Goal: Task Accomplishment & Management: Manage account settings

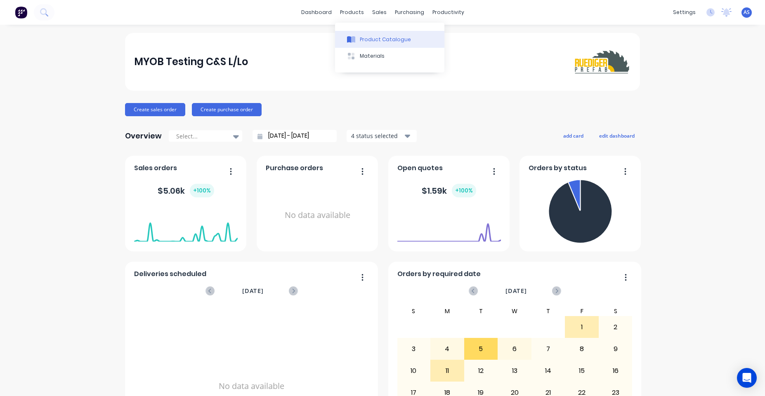
click at [366, 33] on button "Product Catalogue" at bounding box center [389, 39] width 109 height 16
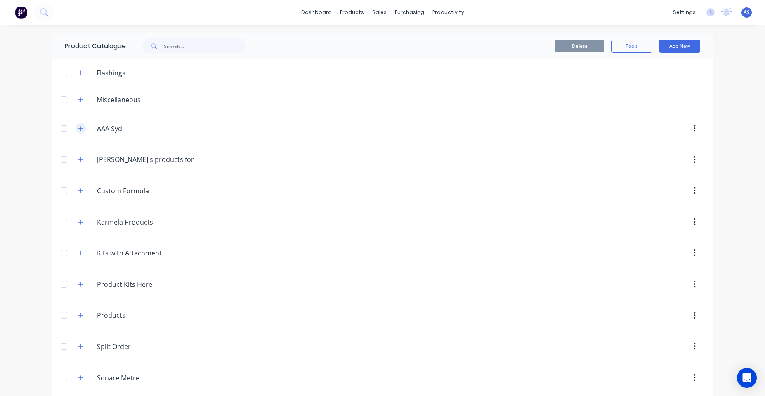
click at [78, 128] on icon "button" at bounding box center [80, 129] width 5 height 6
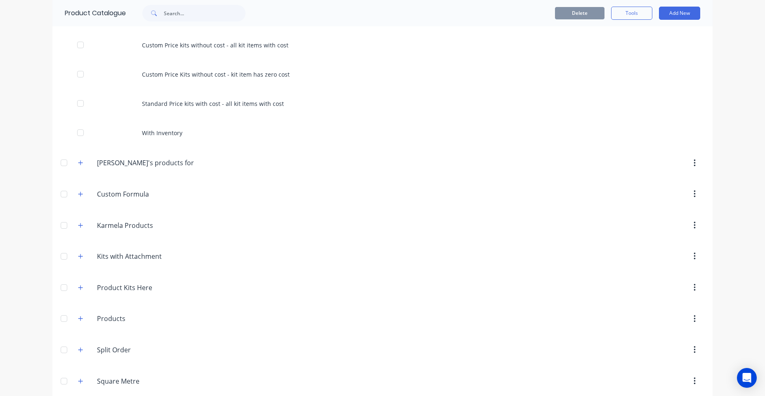
scroll to position [297, 0]
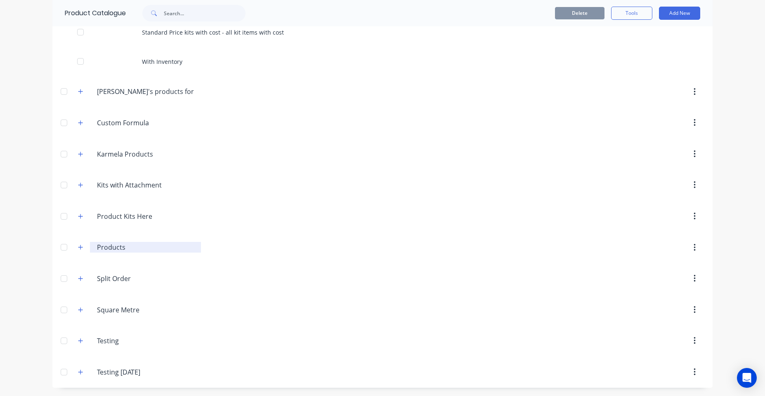
drag, startPoint x: 77, startPoint y: 244, endPoint x: 88, endPoint y: 245, distance: 11.2
click at [77, 244] on button "button" at bounding box center [80, 248] width 10 height 10
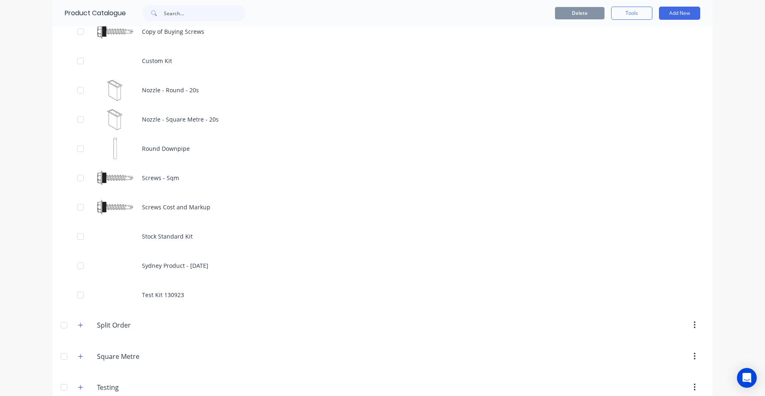
scroll to position [742, 0]
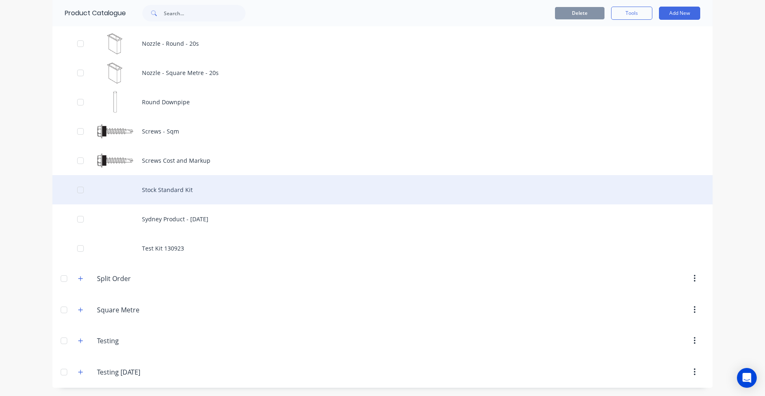
click at [173, 191] on div "Stock Standard Kit" at bounding box center [382, 189] width 660 height 29
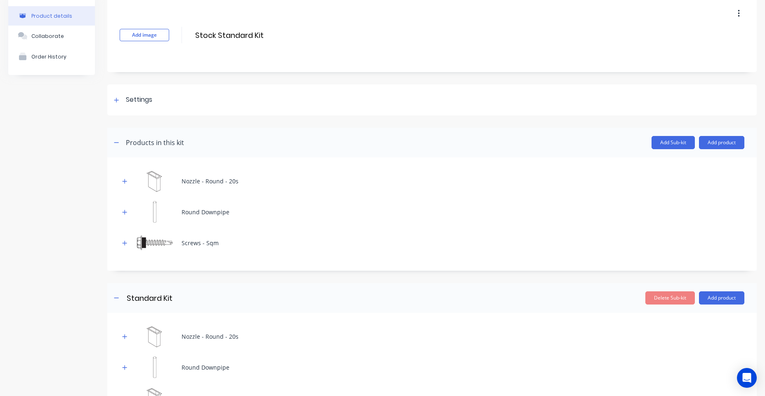
scroll to position [111, 0]
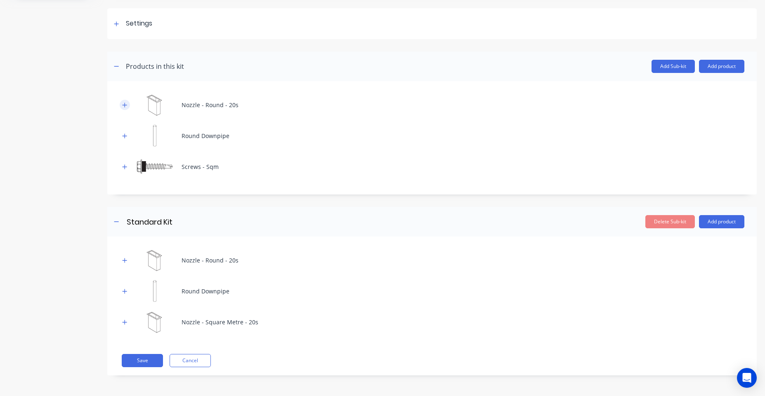
click at [123, 104] on icon "button" at bounding box center [124, 105] width 5 height 6
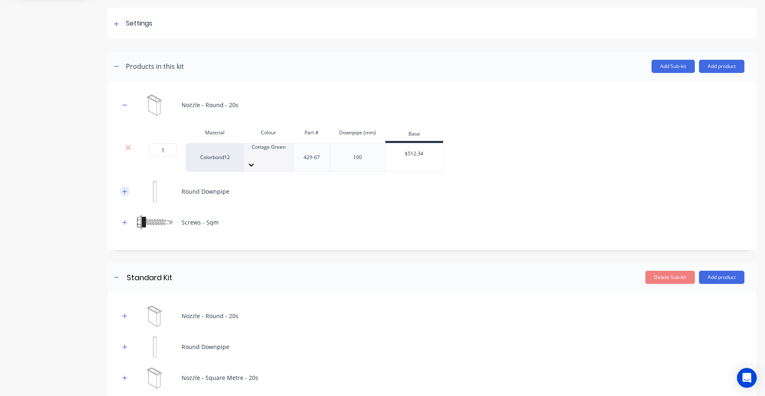
click at [124, 189] on icon "button" at bounding box center [124, 192] width 5 height 6
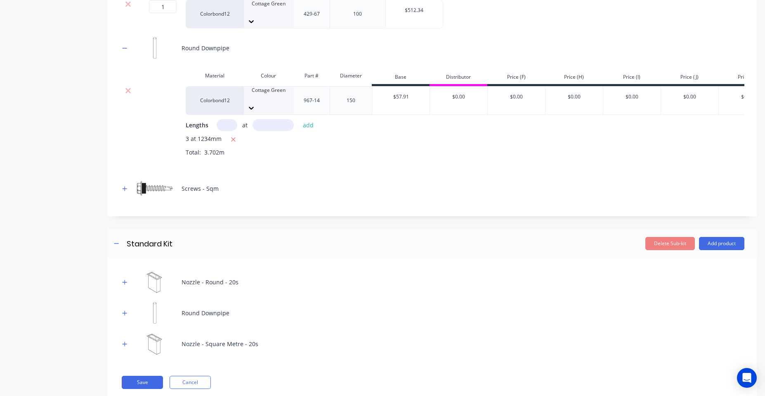
scroll to position [260, 0]
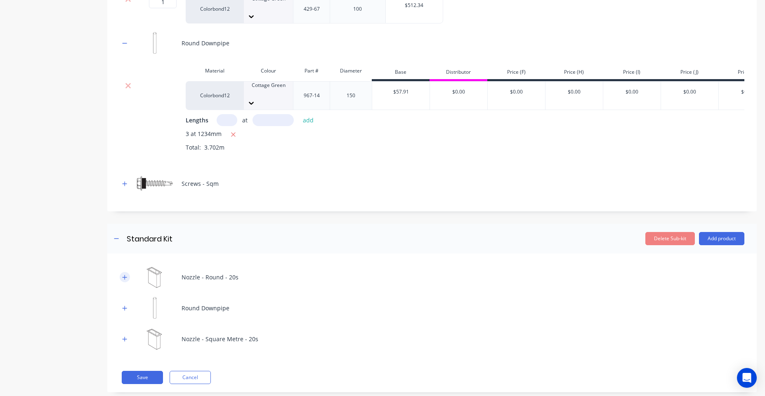
click at [128, 272] on button "button" at bounding box center [125, 277] width 10 height 10
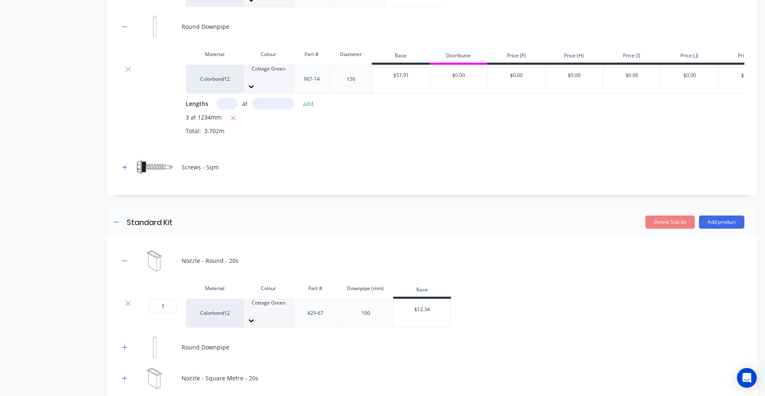
scroll to position [316, 0]
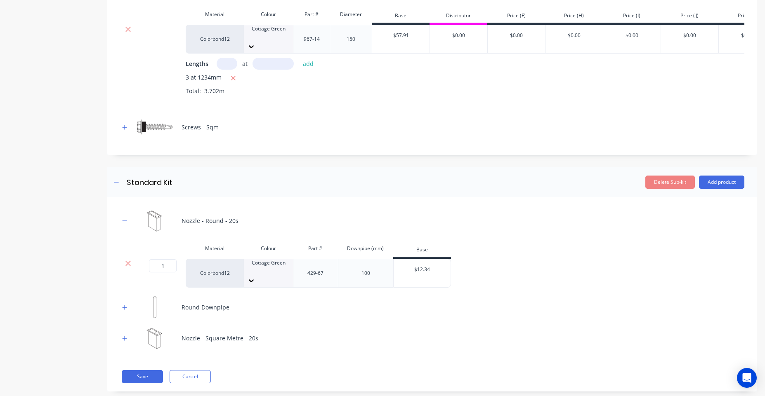
click at [128, 302] on button "button" at bounding box center [125, 307] width 10 height 10
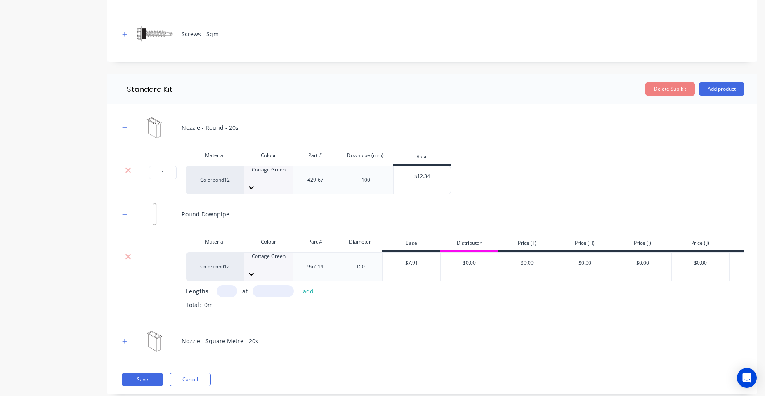
scroll to position [411, 0]
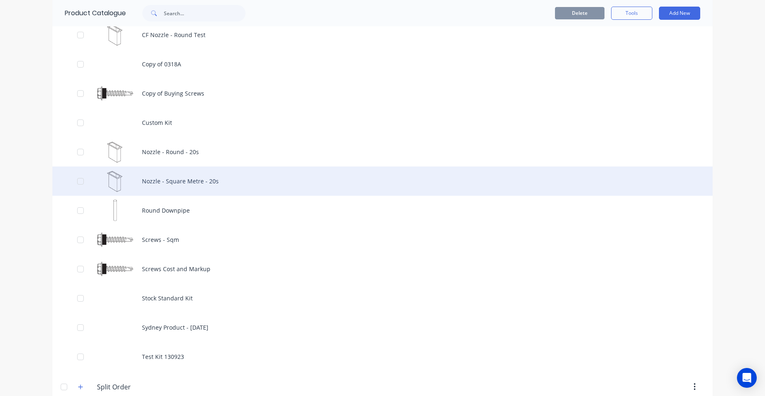
scroll to position [593, 0]
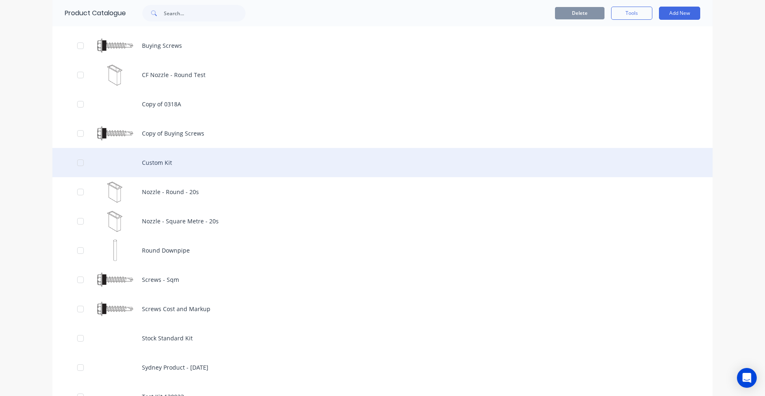
click at [158, 169] on div "Custom Kit" at bounding box center [382, 162] width 660 height 29
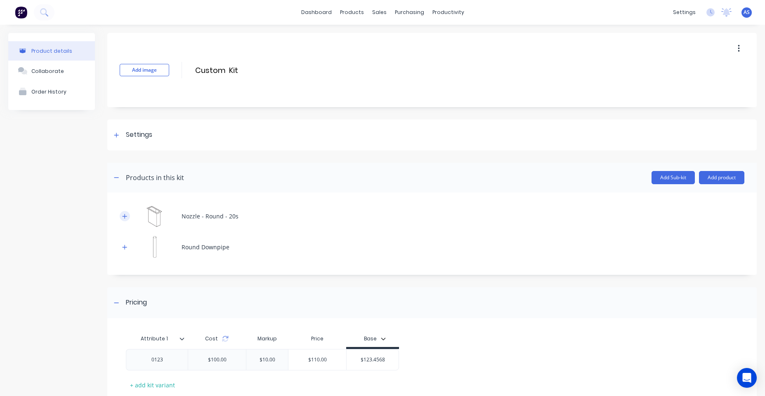
click at [126, 215] on icon "button" at bounding box center [124, 217] width 5 height 6
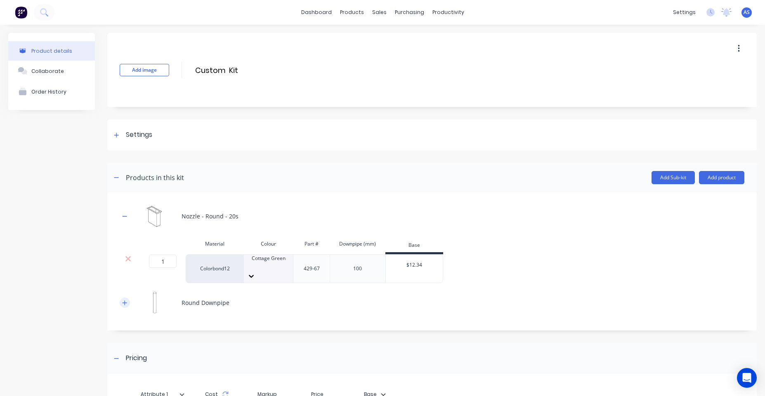
click at [121, 298] on button "button" at bounding box center [125, 303] width 10 height 10
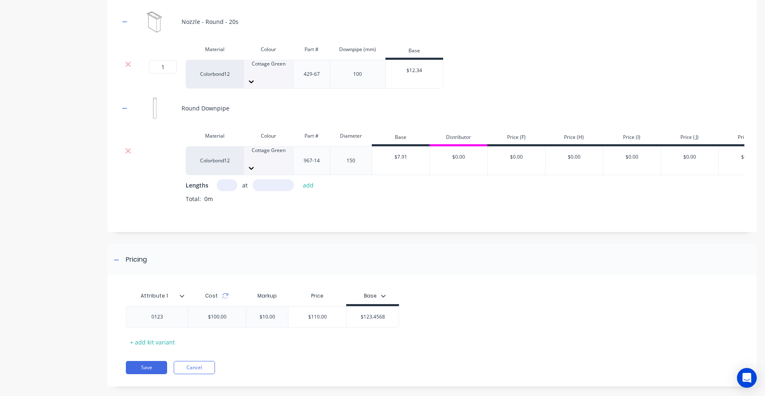
scroll to position [197, 0]
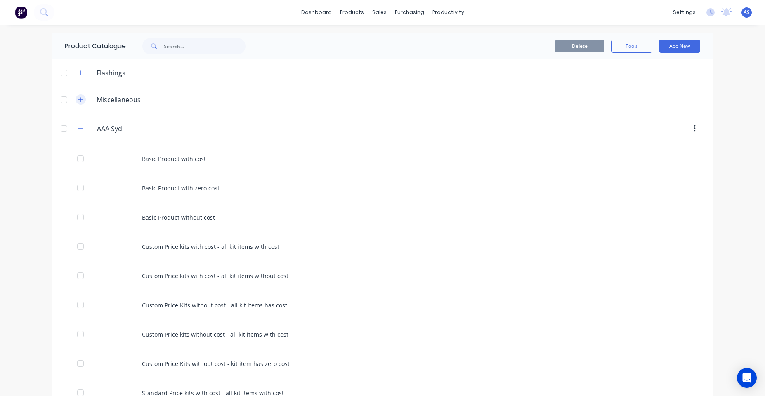
click at [78, 102] on icon "button" at bounding box center [80, 100] width 5 height 6
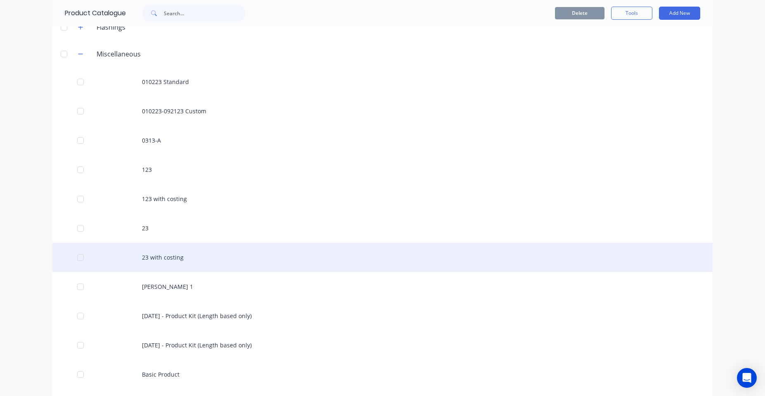
scroll to position [148, 0]
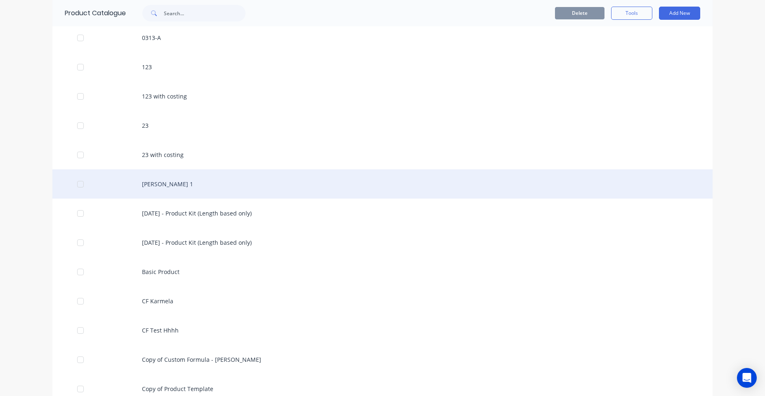
click at [186, 188] on div "Angelo Kit 1" at bounding box center [382, 184] width 660 height 29
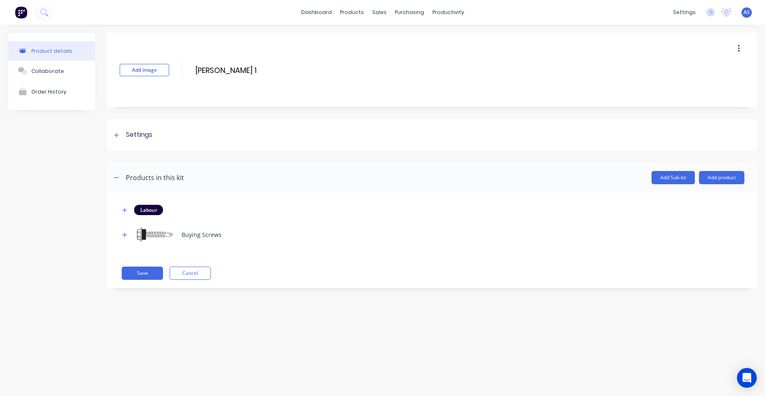
click at [113, 233] on div "Labour Buying Screws Save Cancel" at bounding box center [431, 241] width 649 height 96
click at [124, 233] on icon "button" at bounding box center [124, 235] width 5 height 6
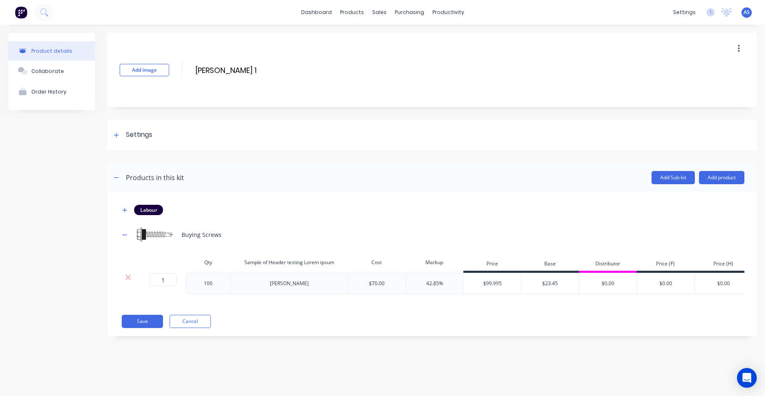
click at [311, 279] on div "mcdonald" at bounding box center [289, 283] width 117 height 21
click at [304, 283] on div "mcdonald" at bounding box center [289, 283] width 52 height 11
copy div "mcdonald"
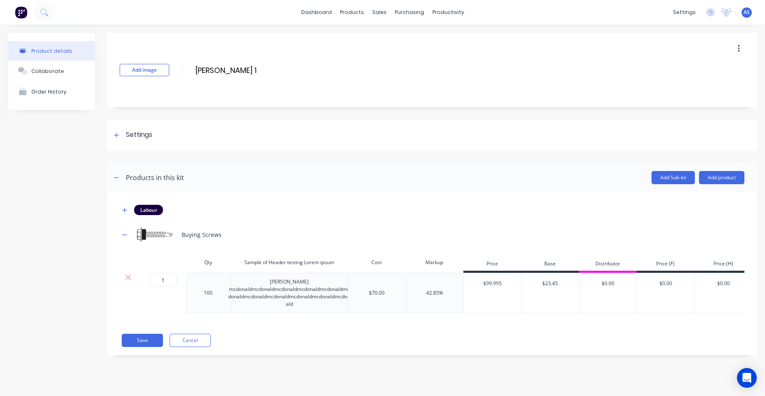
click at [366, 343] on div "Save Cancel" at bounding box center [433, 340] width 622 height 13
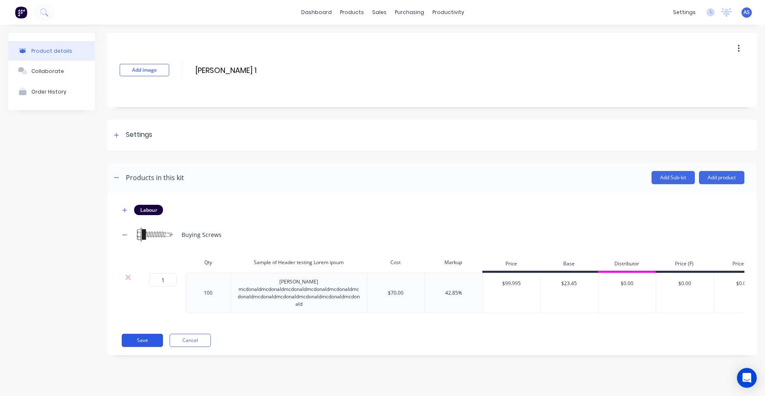
click at [153, 346] on button "Save" at bounding box center [142, 340] width 41 height 13
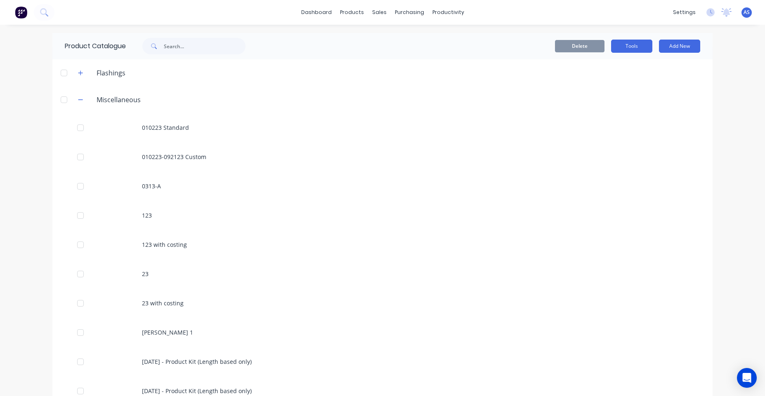
click at [619, 45] on button "Tools" at bounding box center [631, 46] width 41 height 13
click at [611, 83] on div "Stocktake" at bounding box center [613, 84] width 64 height 12
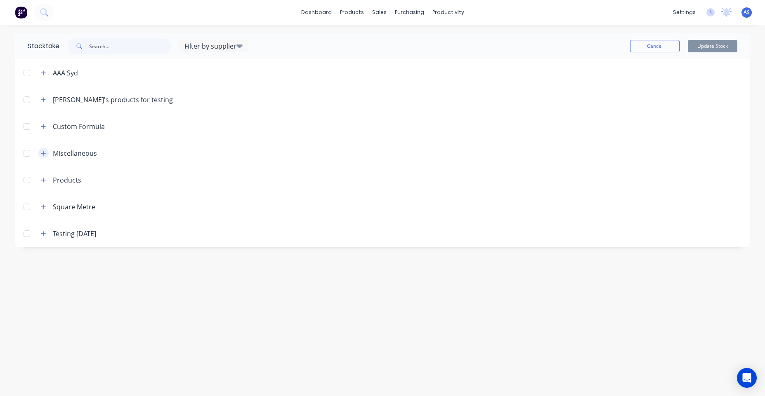
drag, startPoint x: 47, startPoint y: 156, endPoint x: 41, endPoint y: 156, distance: 5.4
click at [45, 156] on button "button" at bounding box center [43, 153] width 10 height 10
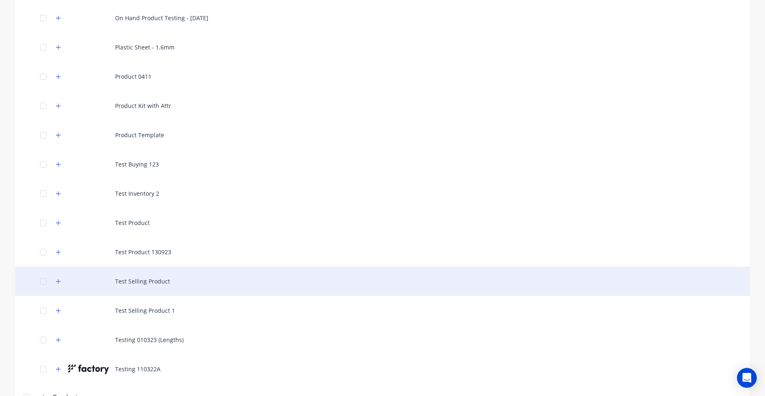
scroll to position [415, 0]
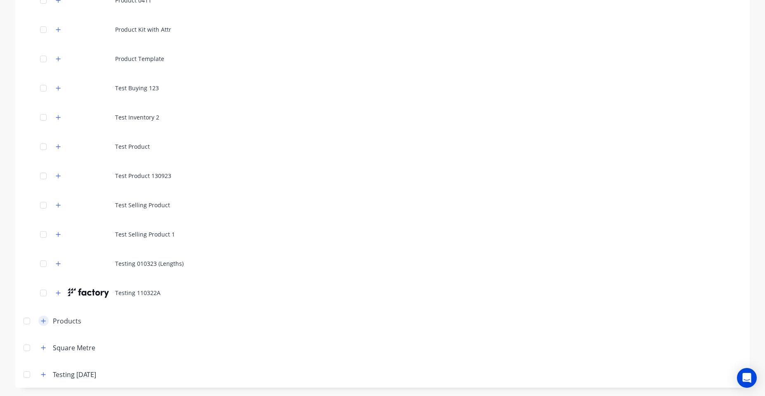
click at [38, 325] on button "button" at bounding box center [43, 321] width 10 height 10
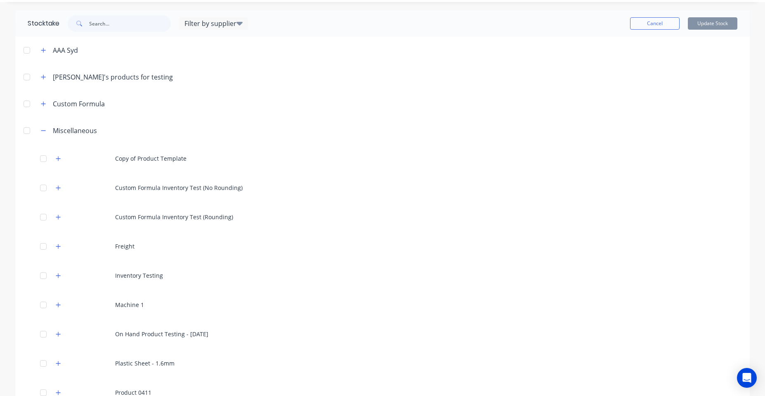
scroll to position [19, 0]
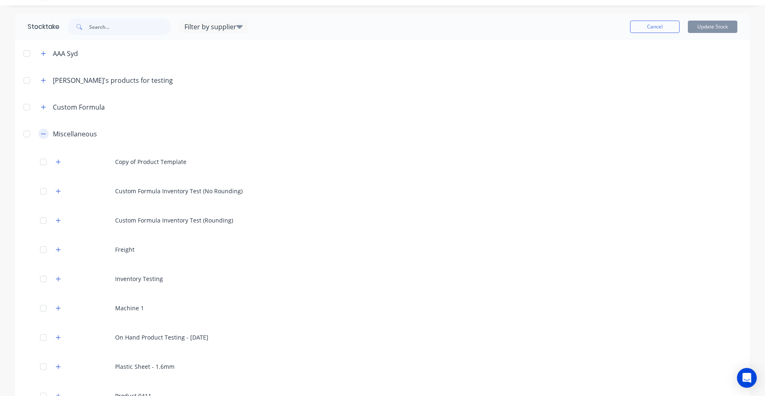
click at [41, 131] on icon "button" at bounding box center [43, 134] width 5 height 6
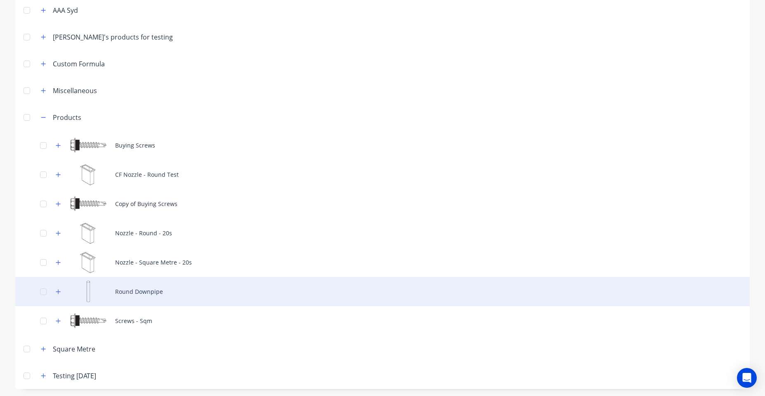
scroll to position [64, 0]
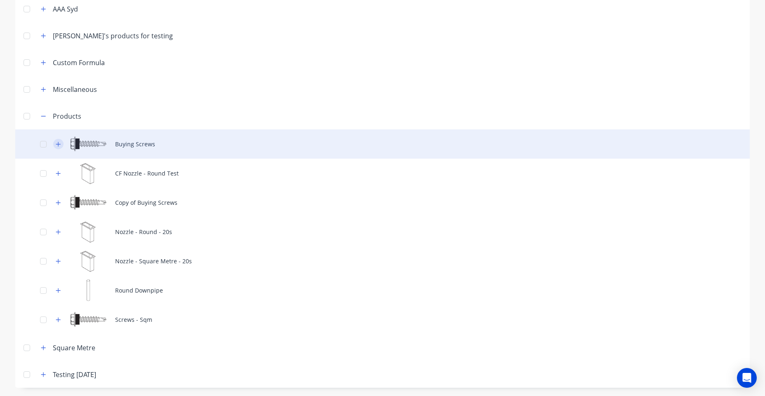
click at [54, 148] on button "button" at bounding box center [58, 144] width 10 height 10
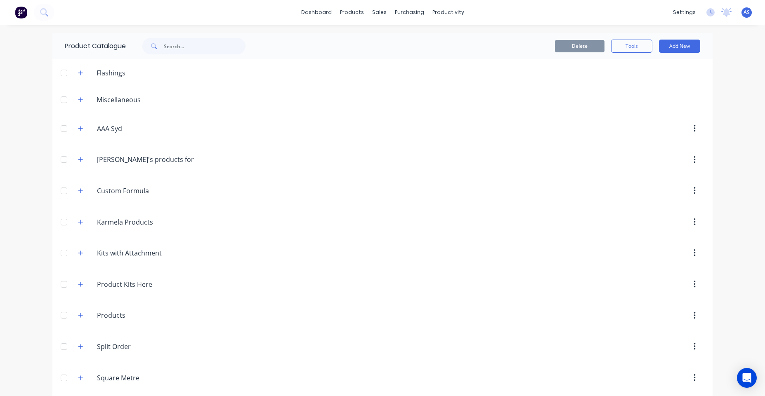
drag, startPoint x: 80, startPoint y: 97, endPoint x: 82, endPoint y: 103, distance: 6.4
click at [81, 97] on button "button" at bounding box center [80, 99] width 10 height 10
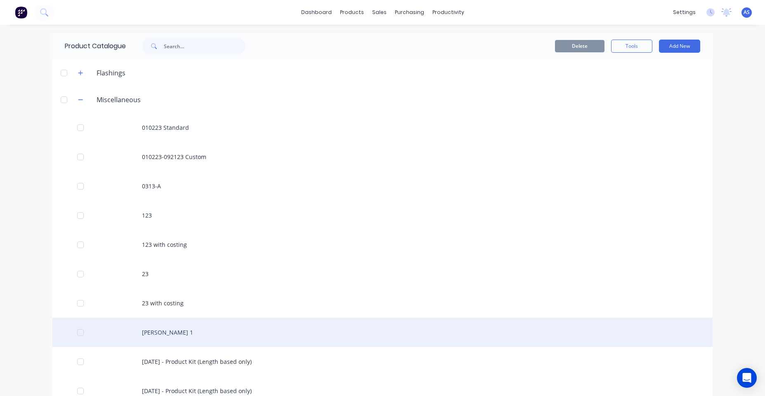
scroll to position [148, 0]
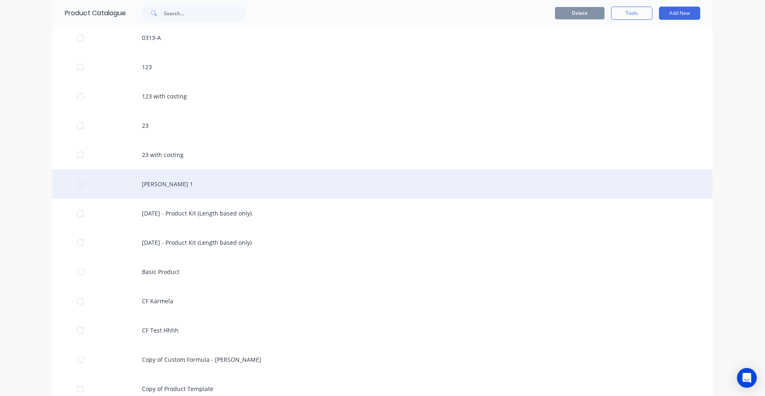
click at [177, 181] on div "Angelo Kit 1" at bounding box center [382, 184] width 660 height 29
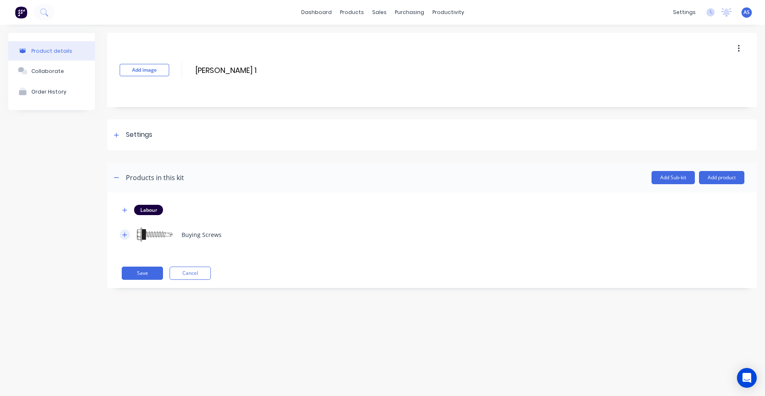
click at [127, 232] on icon "button" at bounding box center [124, 235] width 5 height 6
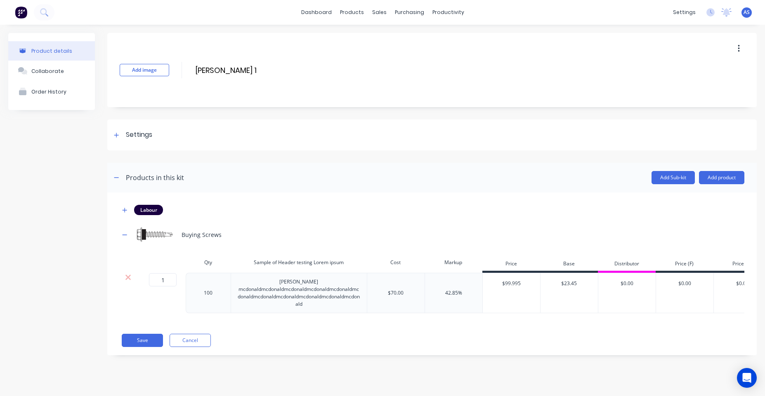
click at [270, 301] on div "mcdonald mcdonaldmcdonaldmcdonaldmcdonaldmcdonaldmcdonaldmcdonaldmcdonaldmcdona…" at bounding box center [299, 293] width 136 height 33
click at [312, 303] on div "mcdonald mcdonaldmcdonaldmcdonaldmcdonaldmcdonaldmcdonaldmcdonaldmcdonaldmcdona…" at bounding box center [299, 293] width 136 height 33
click at [154, 342] on button "Save" at bounding box center [142, 340] width 41 height 13
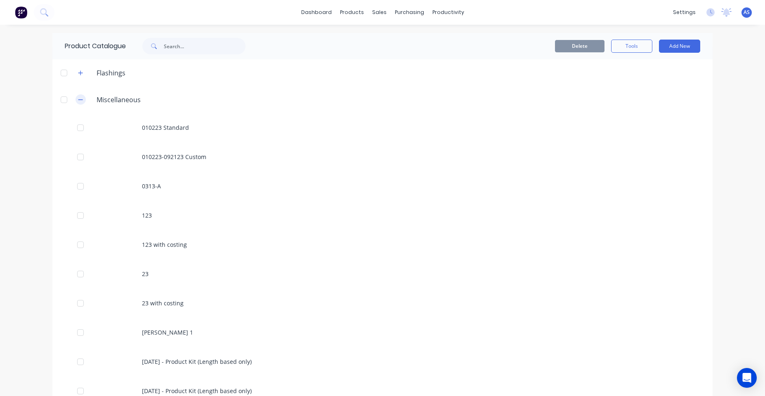
click at [75, 100] on button "button" at bounding box center [80, 99] width 10 height 10
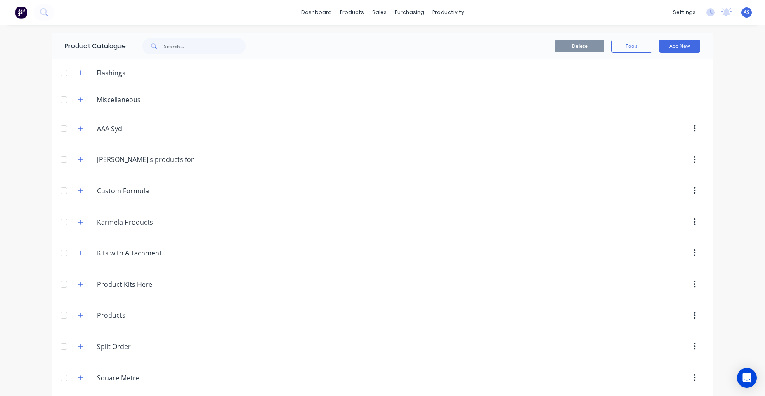
click at [83, 99] on div "Miscellaneous" at bounding box center [109, 99] width 76 height 10
click at [80, 98] on button "button" at bounding box center [80, 99] width 10 height 10
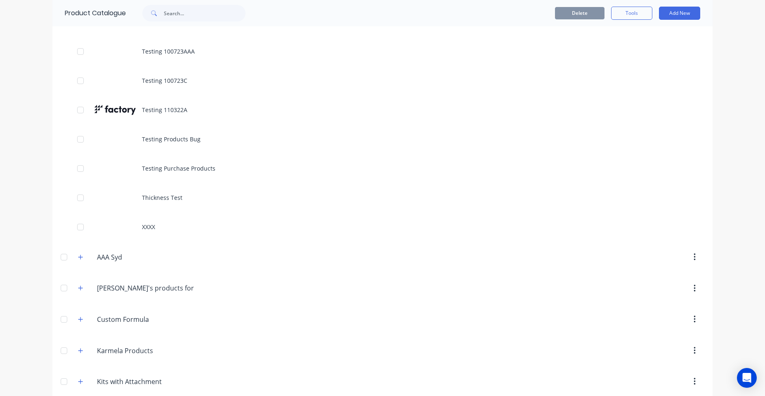
scroll to position [2854, 0]
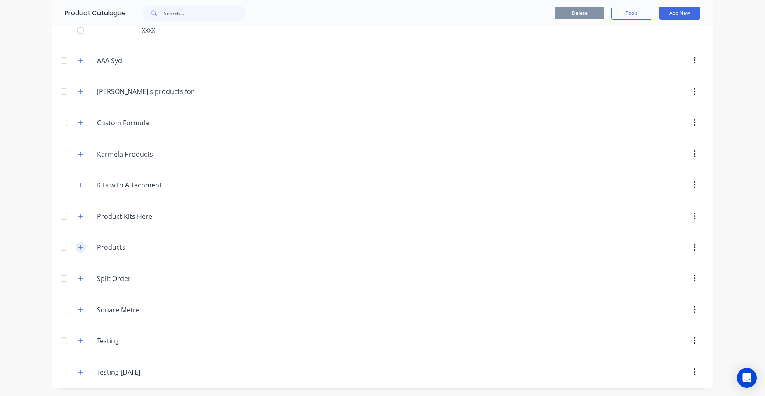
click at [78, 245] on icon "button" at bounding box center [80, 248] width 5 height 6
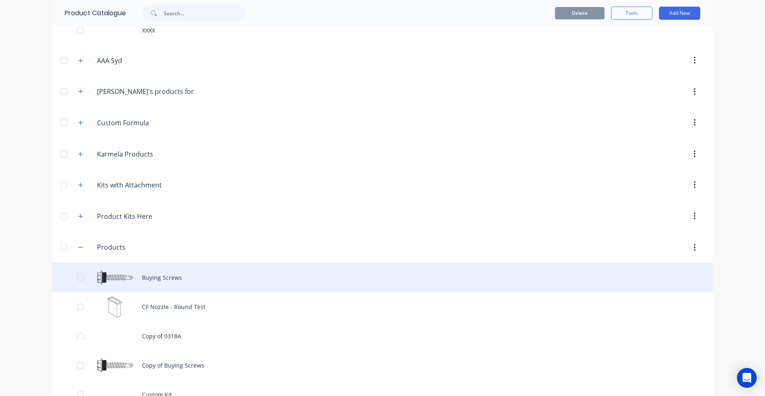
click at [146, 279] on div "Buying Screws" at bounding box center [382, 277] width 660 height 29
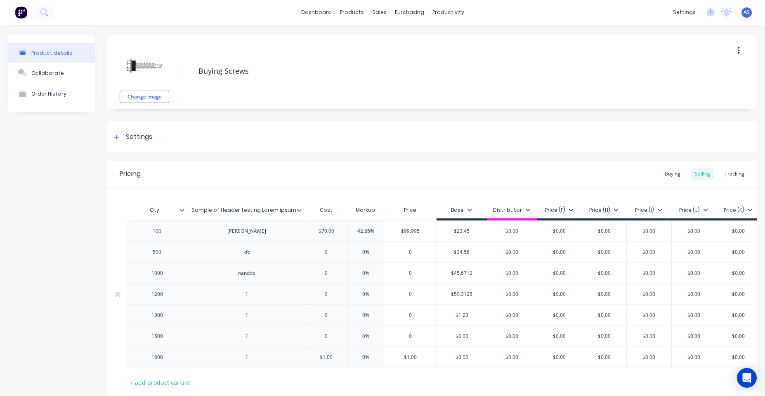
click at [267, 288] on div at bounding box center [246, 294] width 117 height 21
click at [256, 297] on div at bounding box center [246, 294] width 41 height 11
copy div "lorem ipsum dolor"
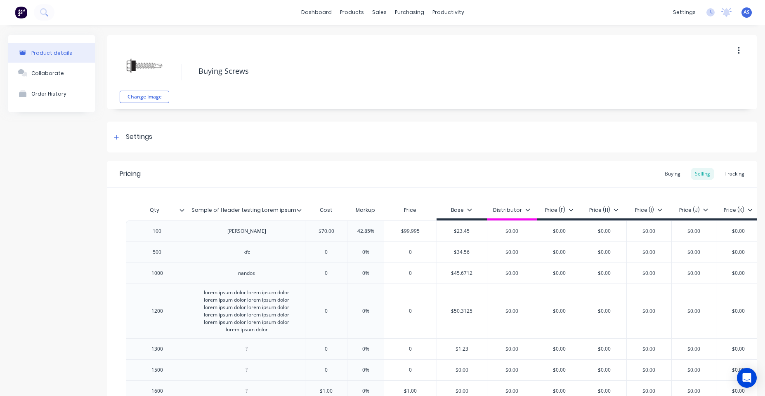
click at [480, 181] on div "Pricing Buying Selling Tracking" at bounding box center [431, 174] width 649 height 27
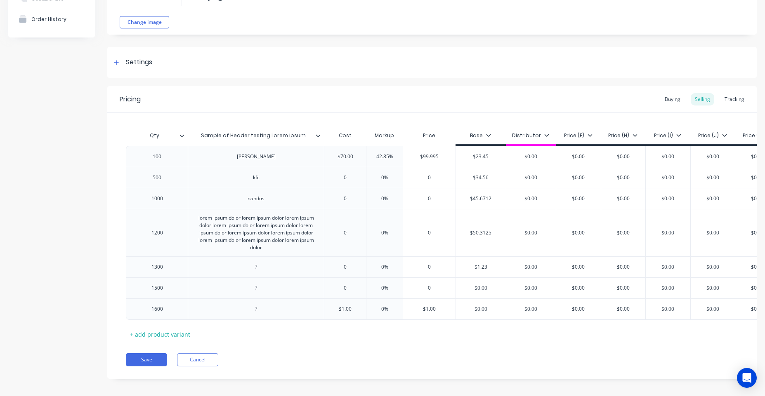
scroll to position [86, 0]
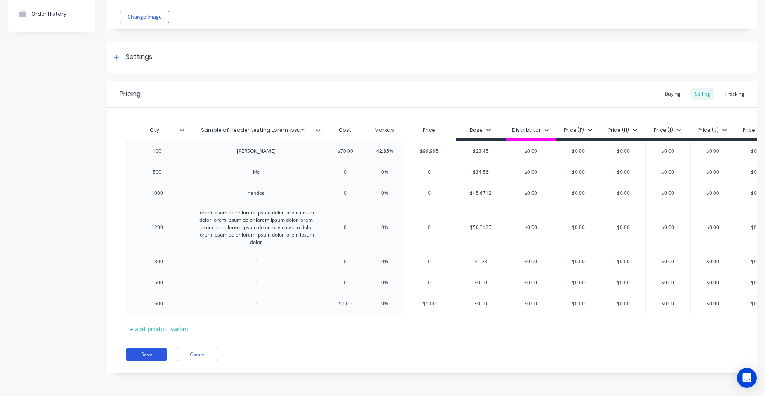
click at [165, 356] on button "Save" at bounding box center [146, 354] width 41 height 13
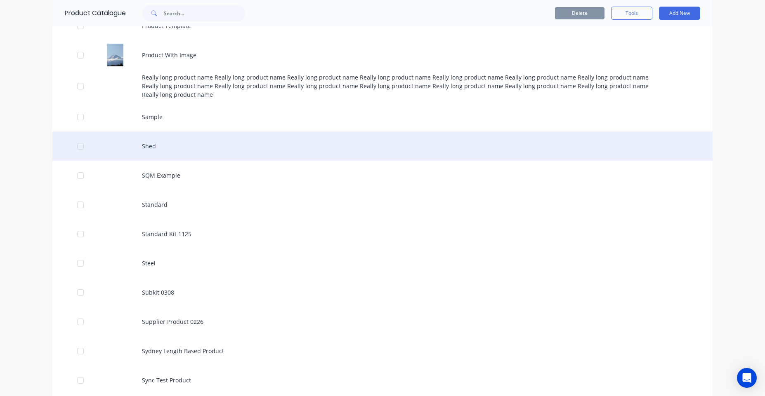
scroll to position [1534, 0]
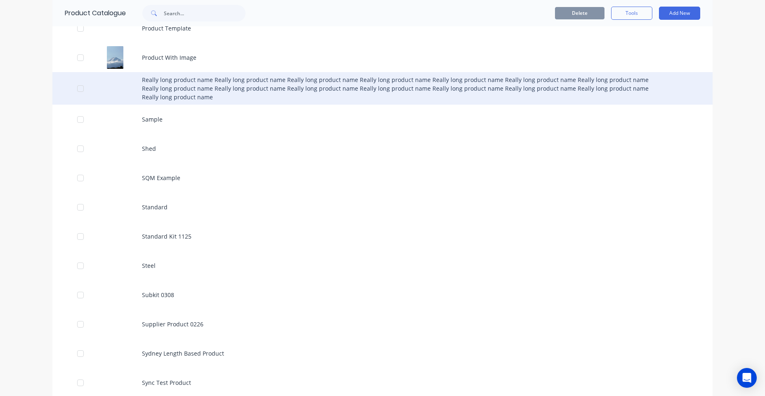
click at [221, 76] on div "Really long product name Really long product name Really long product name Real…" at bounding box center [382, 88] width 660 height 33
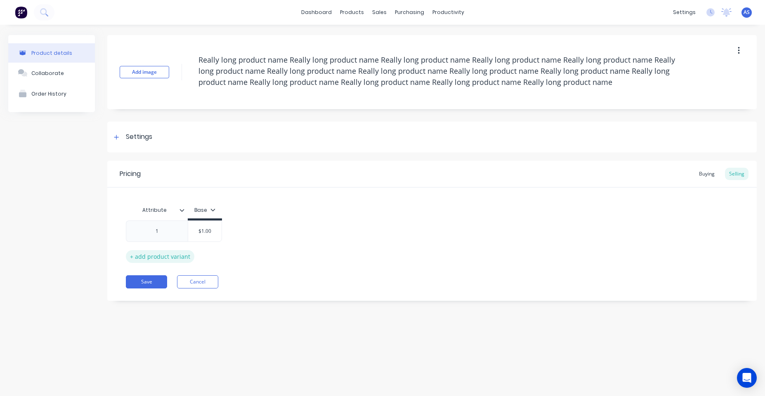
click at [164, 255] on div "+ add product variant" at bounding box center [160, 256] width 68 height 13
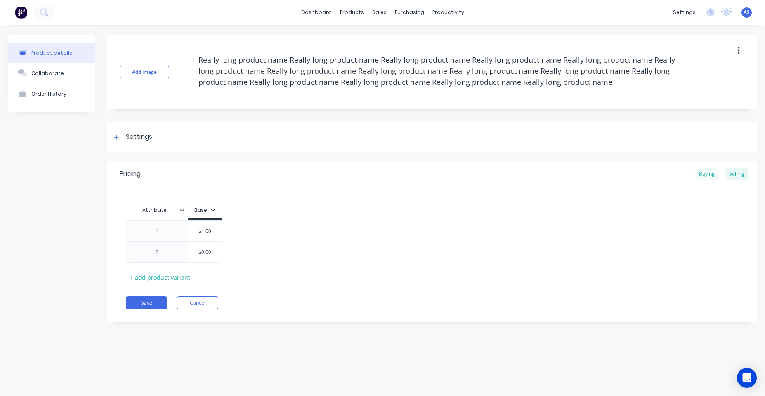
click at [707, 168] on div "Buying" at bounding box center [707, 174] width 24 height 12
click at [146, 276] on div "+ add product variant" at bounding box center [160, 275] width 68 height 13
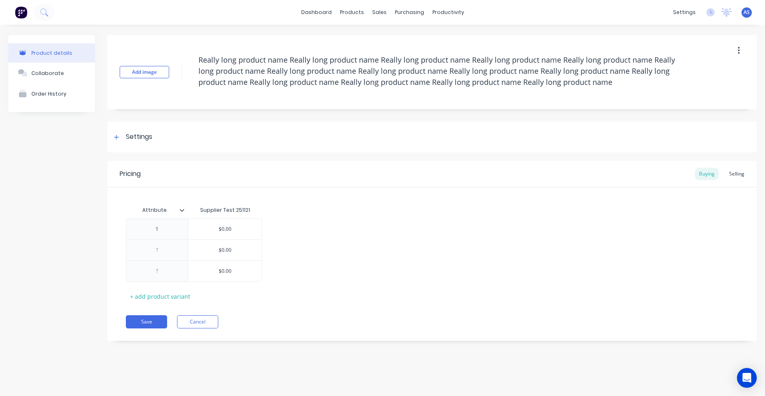
click at [55, 57] on button "Product details" at bounding box center [51, 52] width 87 height 19
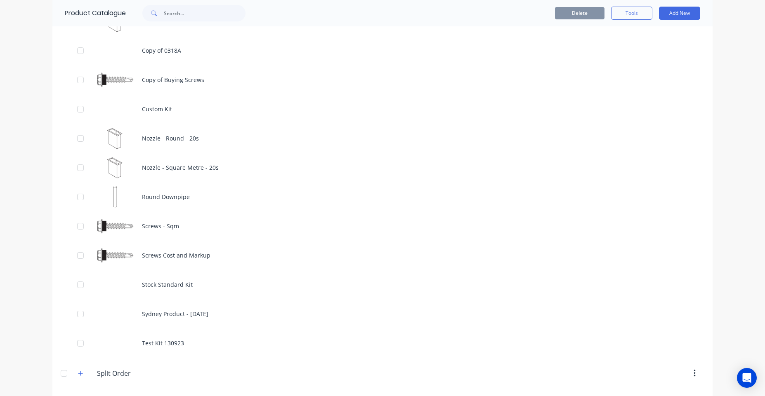
scroll to position [3234, 0]
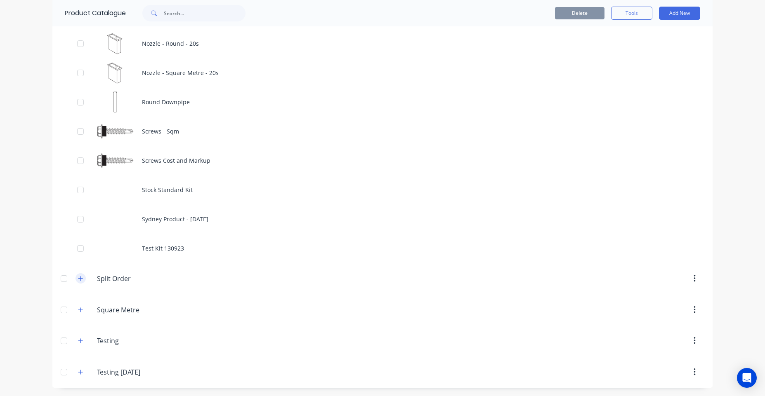
click at [79, 276] on icon "button" at bounding box center [80, 279] width 5 height 6
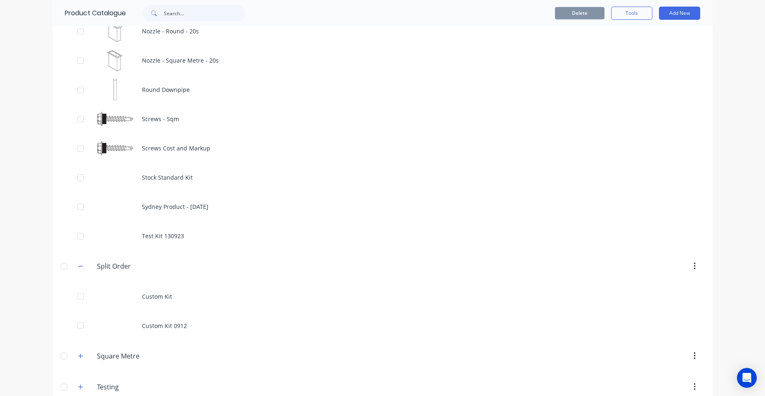
scroll to position [3293, 0]
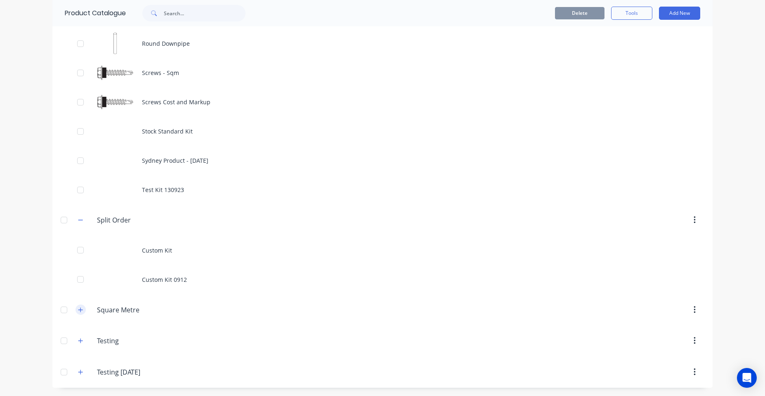
drag, startPoint x: 76, startPoint y: 308, endPoint x: 82, endPoint y: 308, distance: 5.4
click at [78, 308] on icon "button" at bounding box center [80, 310] width 5 height 6
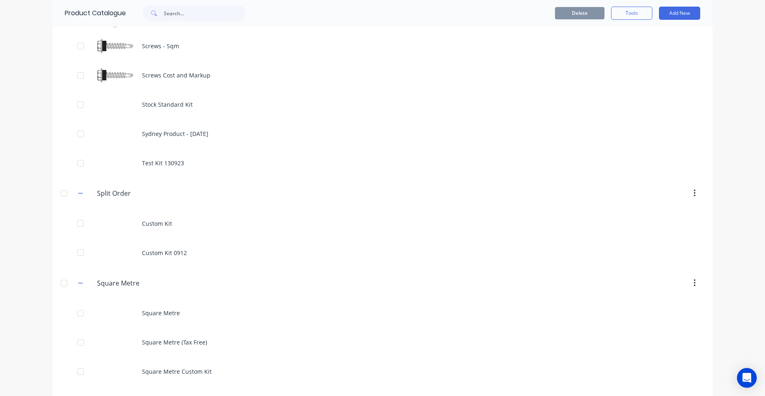
scroll to position [3410, 0]
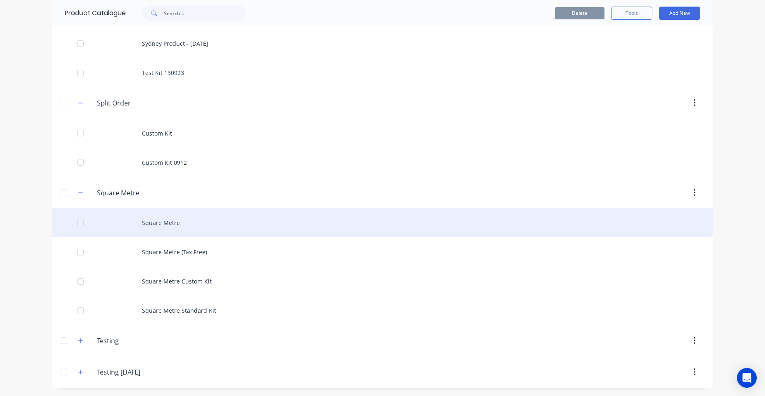
click at [174, 221] on div "Square Metre" at bounding box center [382, 222] width 660 height 29
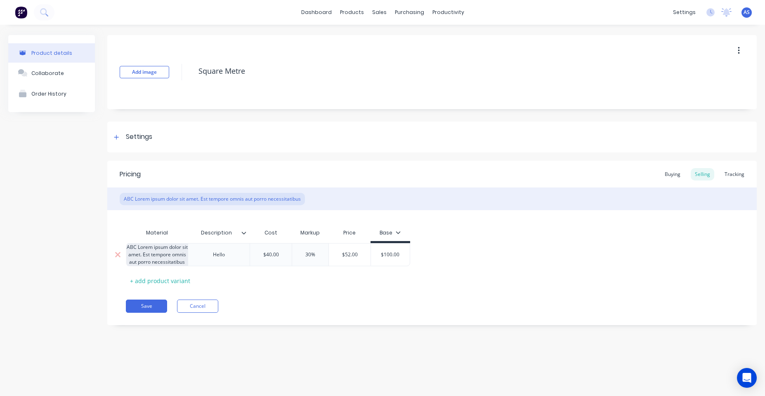
click at [182, 262] on div "ABC Lorem ipsum dolor sit amet. Est tempore omnis aut porro necessitatibus" at bounding box center [157, 254] width 62 height 23
click at [171, 259] on div "ABC Lorem ipsum dolor sit amet. Est tempore omnis aut porro necessitatibus" at bounding box center [157, 254] width 62 height 23
click at [146, 256] on div "ABC Lorem ipsum dolor sit amet. Est tempore omnis aut porro necessitatibus" at bounding box center [157, 254] width 62 height 23
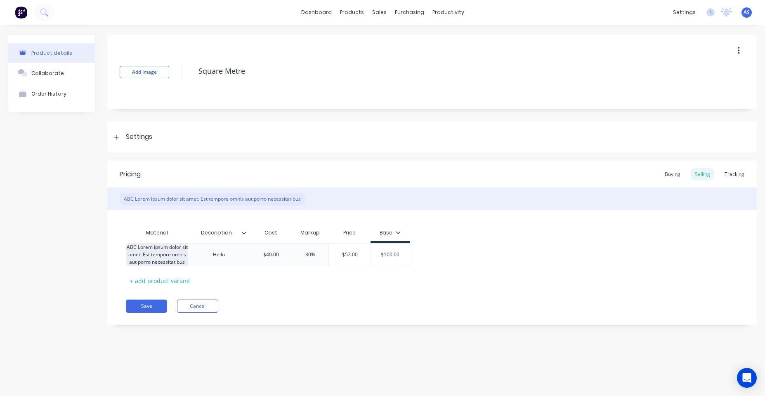
click at [216, 199] on div "ABC Lorem ipsum dolor sit amet. Est tempore omnis aut porro necessitatibus" at bounding box center [212, 199] width 185 height 12
click at [208, 200] on div "ABC Lorem ipsum dolor sit amet. Est tempore omnis aut porro necessitatibus" at bounding box center [212, 199] width 185 height 12
click at [672, 175] on div "Buying" at bounding box center [672, 174] width 24 height 12
click at [702, 170] on div "Selling" at bounding box center [702, 174] width 24 height 12
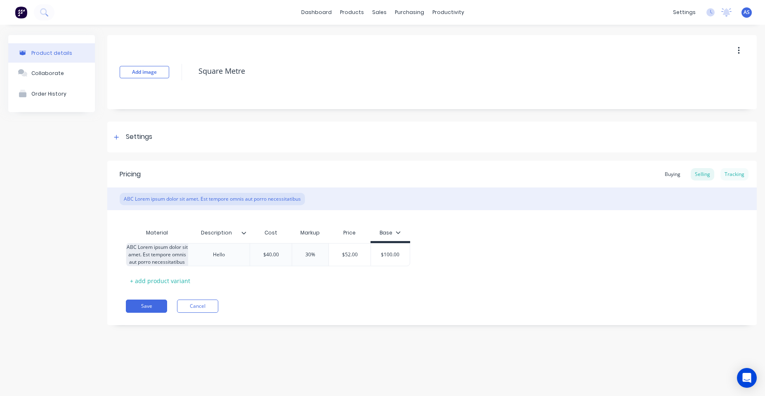
click at [738, 171] on div "Tracking" at bounding box center [734, 174] width 28 height 12
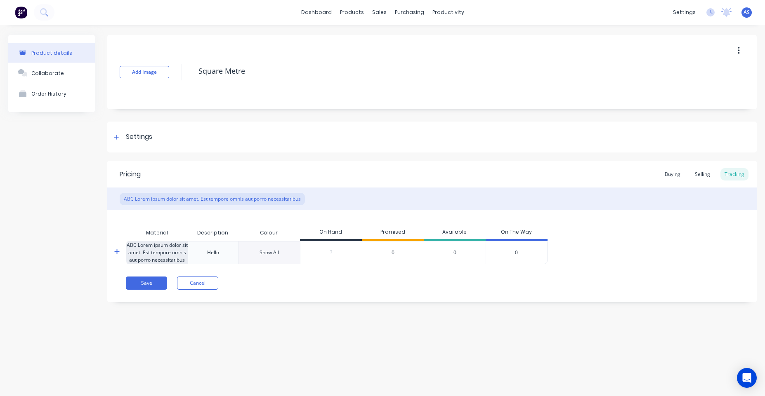
click at [267, 250] on div "Show All" at bounding box center [268, 252] width 19 height 7
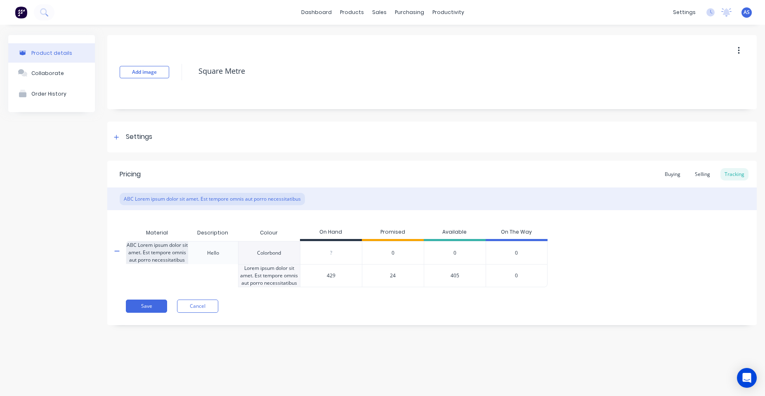
click at [279, 274] on div "Lorem ipsum dolor sit amet. Est tempore omnis aut porro necessitatibus" at bounding box center [269, 275] width 62 height 23
click at [440, 318] on div "Pricing Buying Selling Tracking ABC Lorem ipsum dolor sit amet. Est tempore omn…" at bounding box center [431, 243] width 649 height 165
click at [736, 49] on button "button" at bounding box center [738, 50] width 19 height 15
click at [587, 115] on div "Add image Square Metre Duplicate Delete Settings Product Options I buy this ite…" at bounding box center [431, 186] width 649 height 303
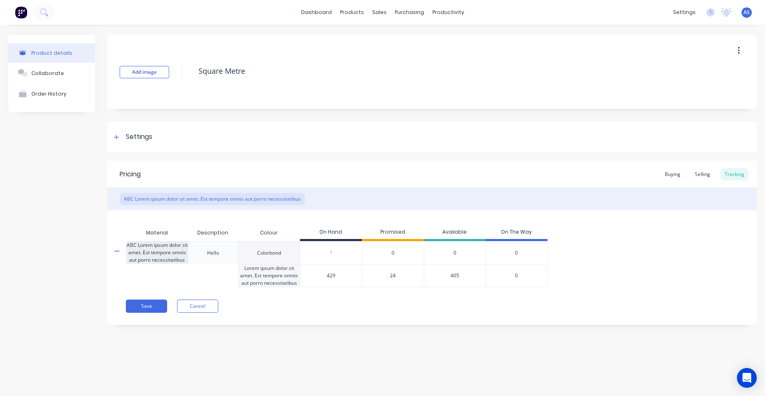
click at [371, 156] on div "Add image Square Metre Settings Product Options I buy this item I sell this ite…" at bounding box center [431, 186] width 649 height 303
click at [181, 261] on div "ABC Lorem ipsum dolor sit amet. Est tempore omnis aut porro necessitatibus" at bounding box center [157, 252] width 62 height 23
click at [140, 240] on div "Material" at bounding box center [157, 233] width 62 height 16
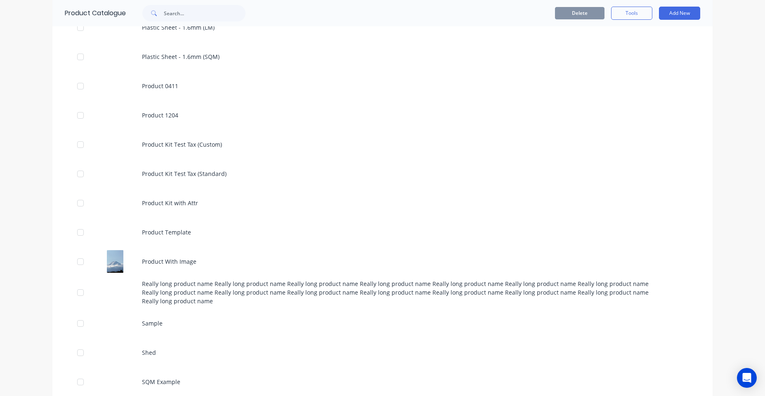
scroll to position [3410, 0]
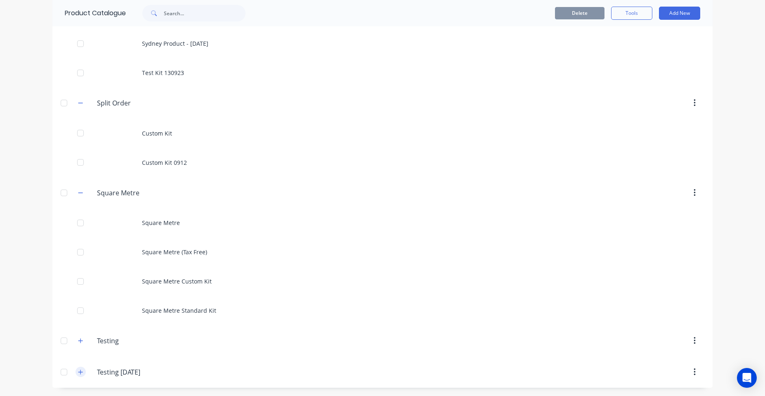
click at [79, 370] on icon "button" at bounding box center [80, 373] width 5 height 6
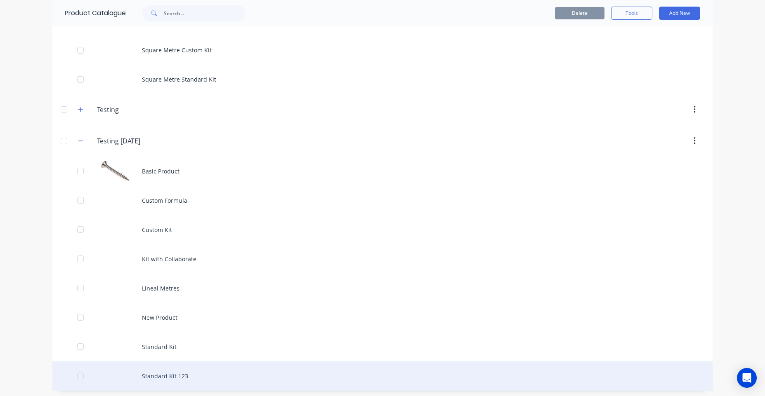
scroll to position [3644, 0]
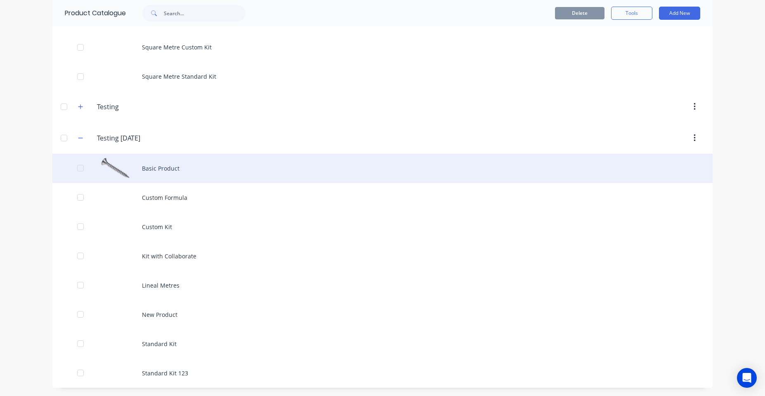
click at [153, 167] on div "Basic Product" at bounding box center [382, 168] width 660 height 29
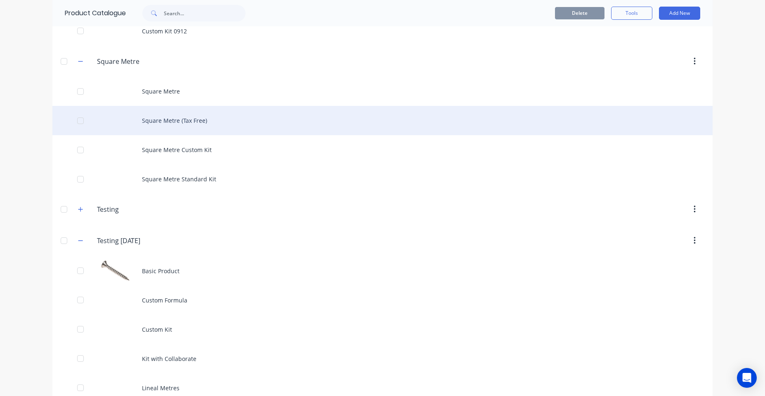
scroll to position [3545, 0]
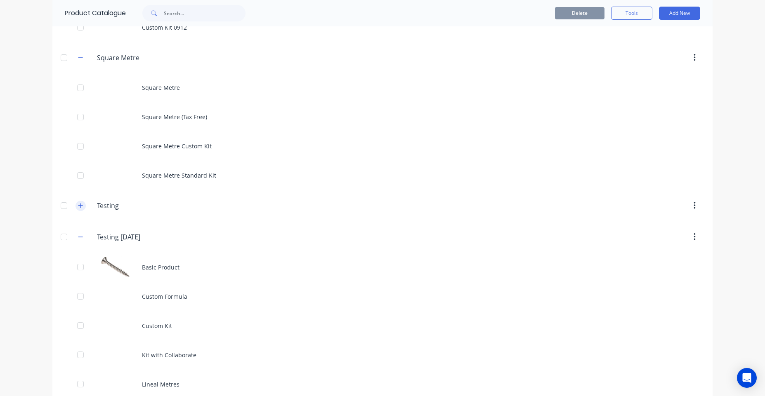
click at [78, 205] on icon "button" at bounding box center [80, 206] width 5 height 6
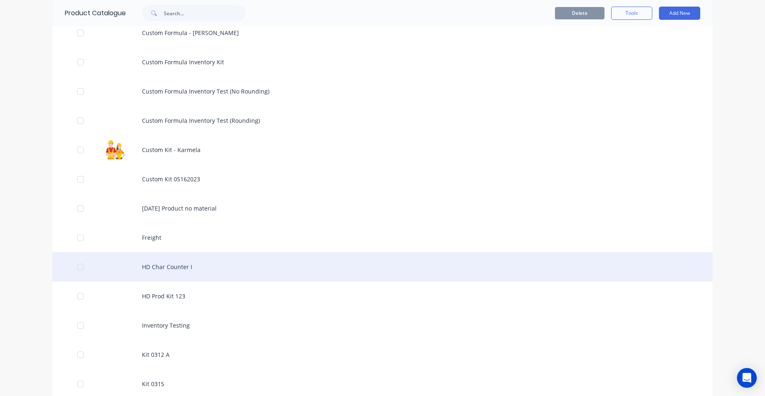
scroll to position [603, 0]
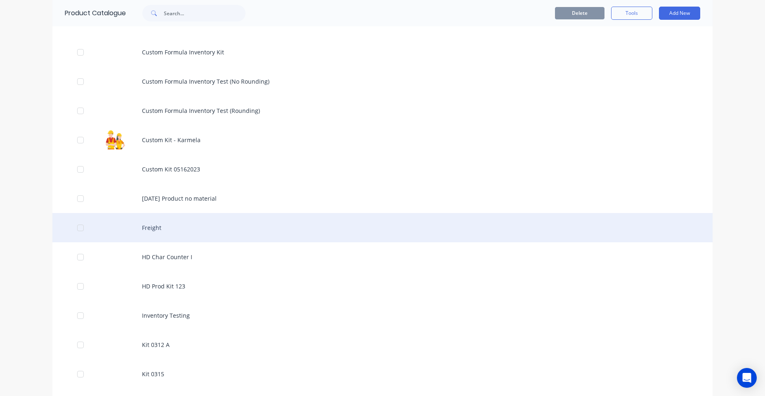
click at [152, 233] on div "Freight" at bounding box center [382, 227] width 660 height 29
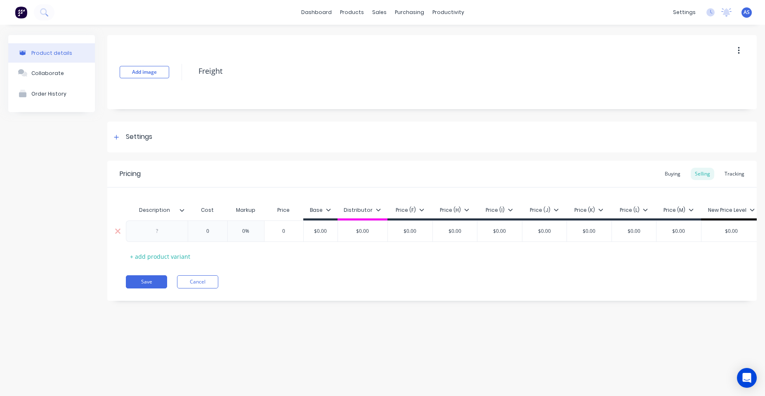
click at [144, 231] on div at bounding box center [157, 231] width 41 height 11
copy div "test 123 lorem ipsum dolor"
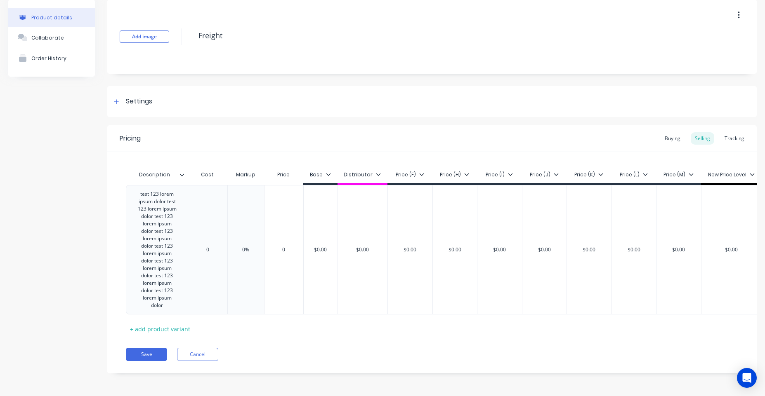
scroll to position [42, 0]
click at [150, 358] on div "Product details Collaborate Order History Add image Freight Settings Product Op…" at bounding box center [382, 192] width 765 height 407
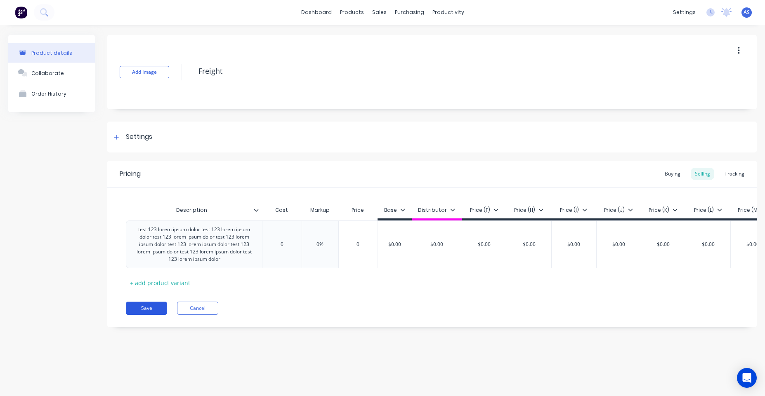
click at [157, 313] on button "Save" at bounding box center [146, 308] width 41 height 13
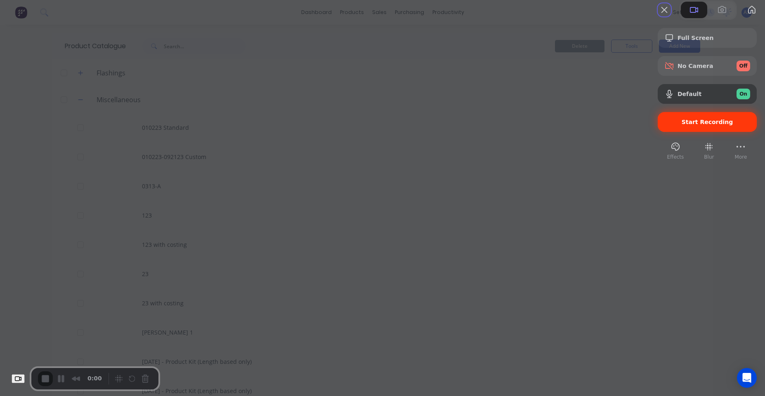
click at [690, 125] on span "Start Recording" at bounding box center [707, 122] width 52 height 7
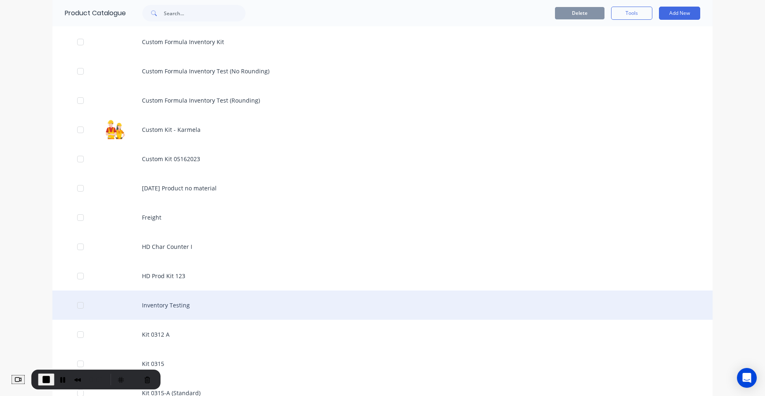
scroll to position [693, 0]
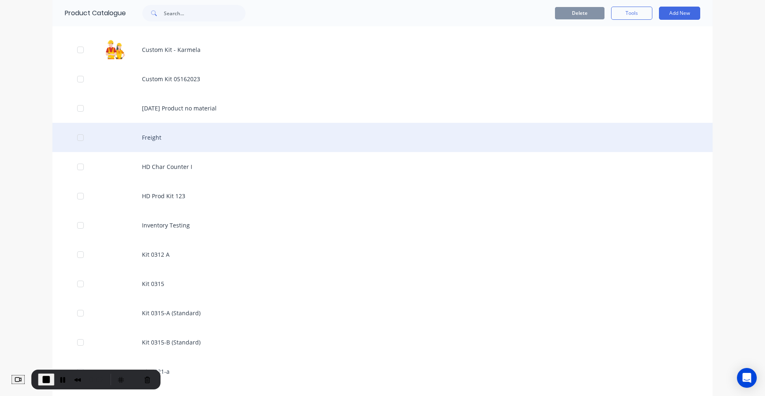
click at [177, 144] on div "Freight" at bounding box center [382, 137] width 660 height 29
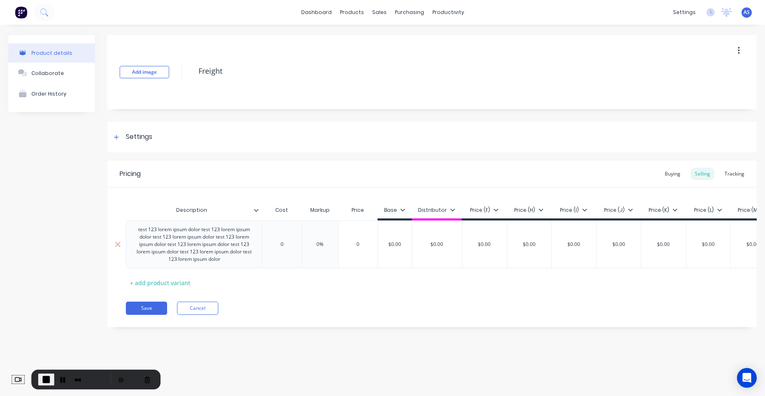
click at [231, 259] on div "test 123 lorem ipsum dolor test 123 lorem ipsum dolor test 123 lorem ipsum dolo…" at bounding box center [194, 244] width 129 height 40
click at [154, 313] on button "Save" at bounding box center [146, 308] width 41 height 13
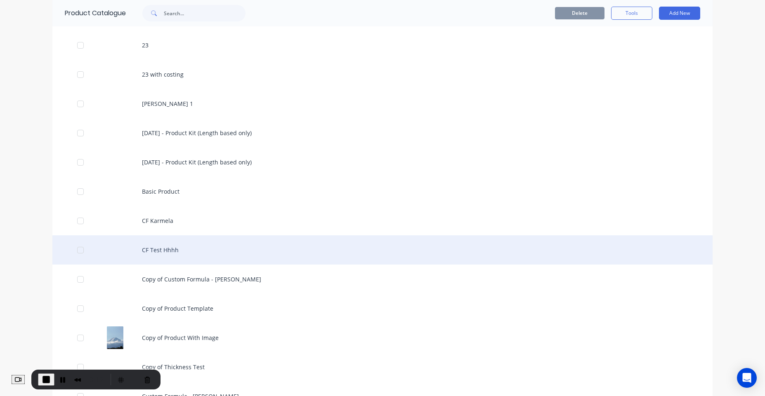
scroll to position [247, 0]
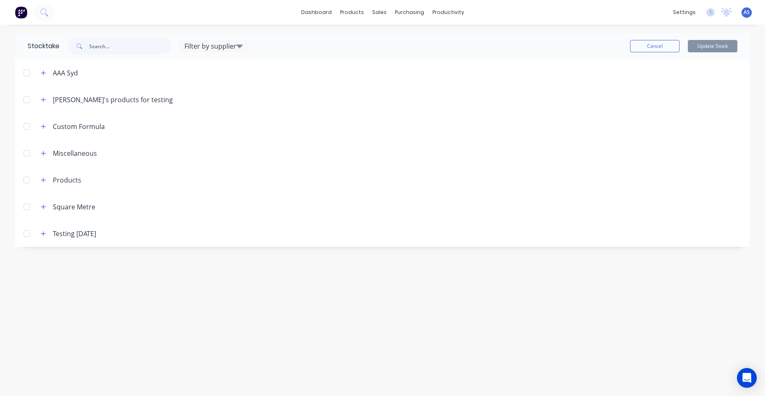
click at [46, 148] on span at bounding box center [43, 153] width 10 height 10
click at [45, 152] on icon "button" at bounding box center [43, 154] width 5 height 6
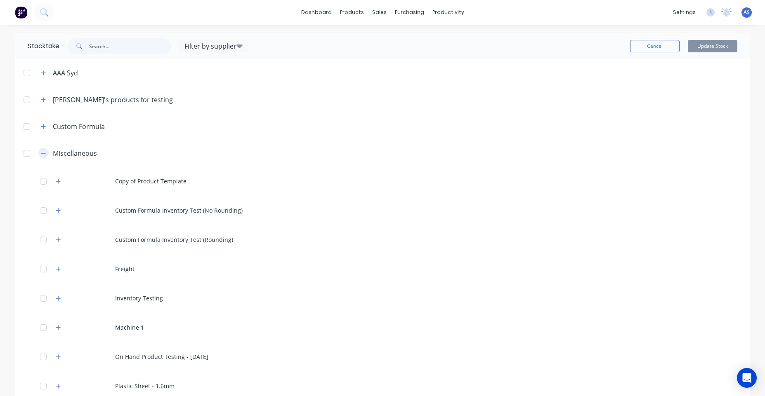
click at [44, 154] on button "button" at bounding box center [43, 153] width 10 height 10
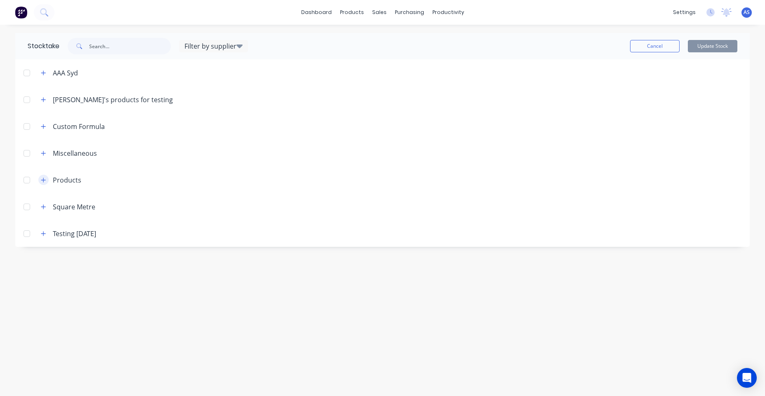
click at [44, 183] on icon "button" at bounding box center [43, 180] width 5 height 6
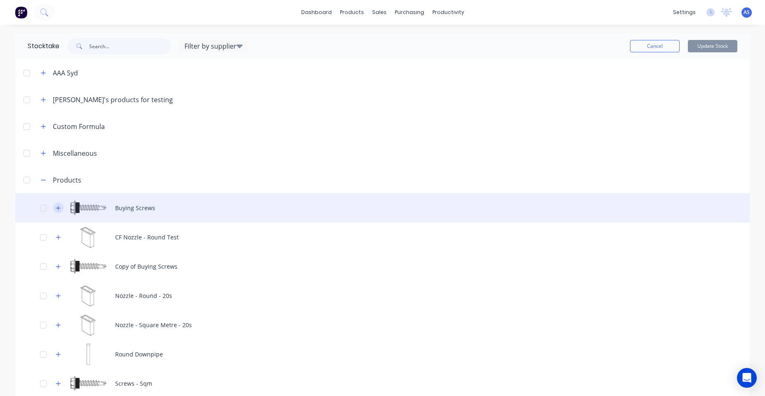
click at [60, 206] on button "button" at bounding box center [58, 208] width 10 height 10
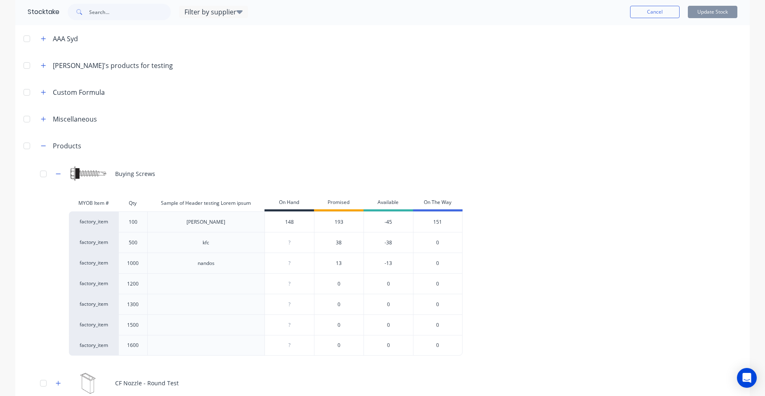
scroll to position [198, 0]
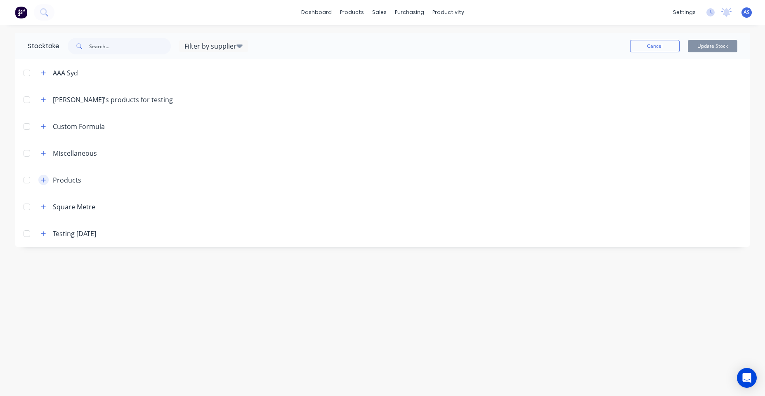
click at [42, 182] on icon "button" at bounding box center [43, 180] width 5 height 6
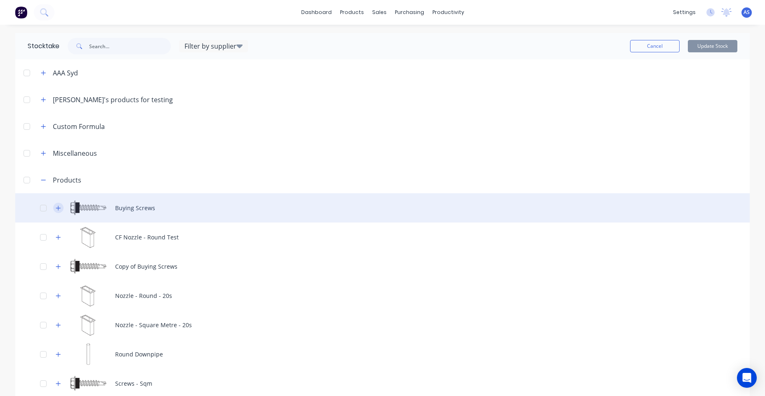
click at [56, 208] on icon "button" at bounding box center [58, 208] width 5 height 5
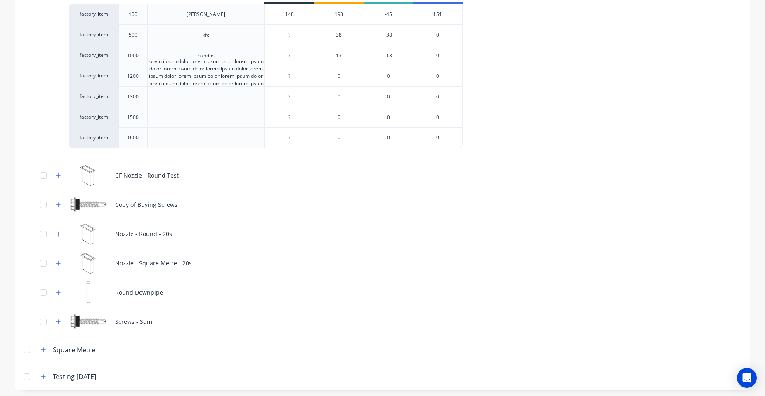
scroll to position [244, 0]
click at [44, 344] on button "button" at bounding box center [43, 348] width 10 height 10
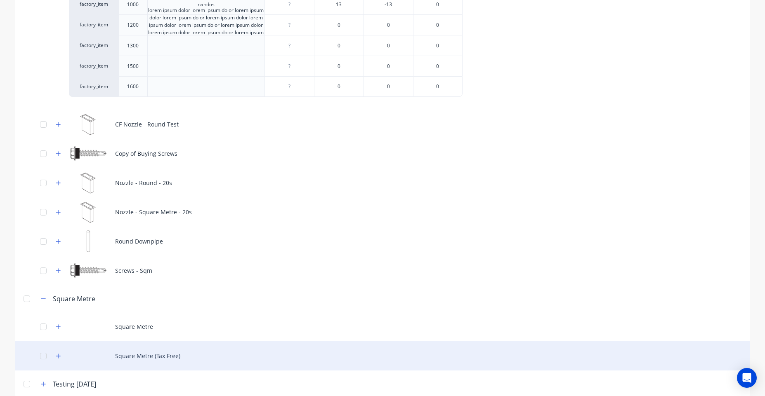
scroll to position [303, 0]
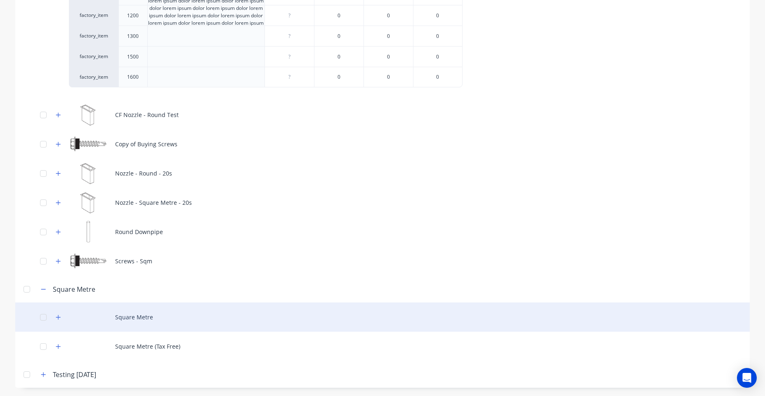
click at [50, 315] on div "Square Metre" at bounding box center [382, 317] width 734 height 29
click at [49, 317] on div "Square Metre" at bounding box center [382, 317] width 734 height 29
click at [56, 315] on icon "button" at bounding box center [58, 318] width 5 height 6
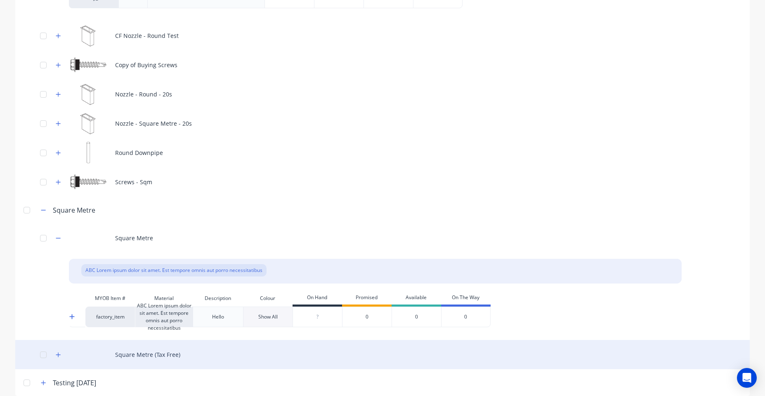
scroll to position [390, 0]
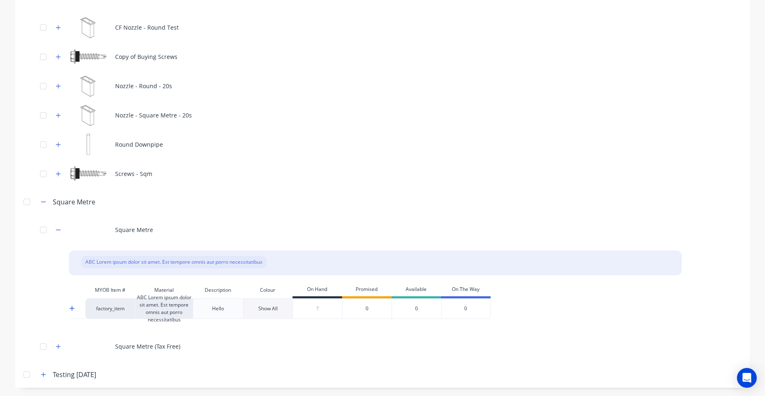
click at [209, 262] on div "ABC Lorem ipsum dolor sit amet. Est tempore omnis aut porro necessitatibus" at bounding box center [173, 262] width 185 height 12
click at [149, 306] on div "ABC Lorem ipsum dolor sit amet. Est tempore omnis aut porro necessitatibus" at bounding box center [164, 309] width 58 height 21
click at [70, 309] on icon at bounding box center [71, 309] width 5 height 6
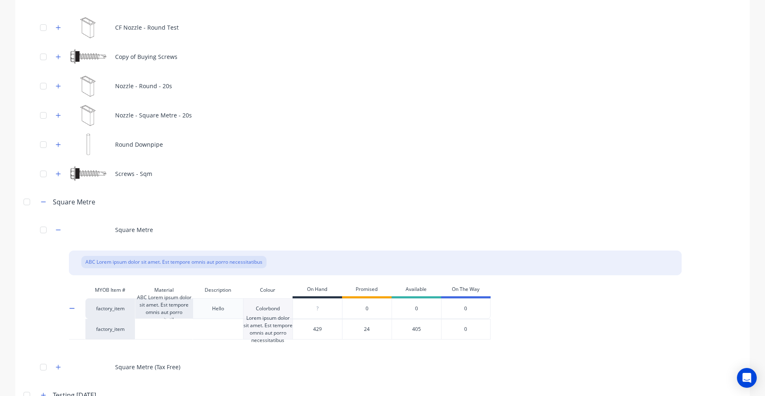
click at [274, 335] on div "Lorem ipsum dolor sit amet. Est tempore omnis aut porro necessitatibus" at bounding box center [267, 329] width 49 height 21
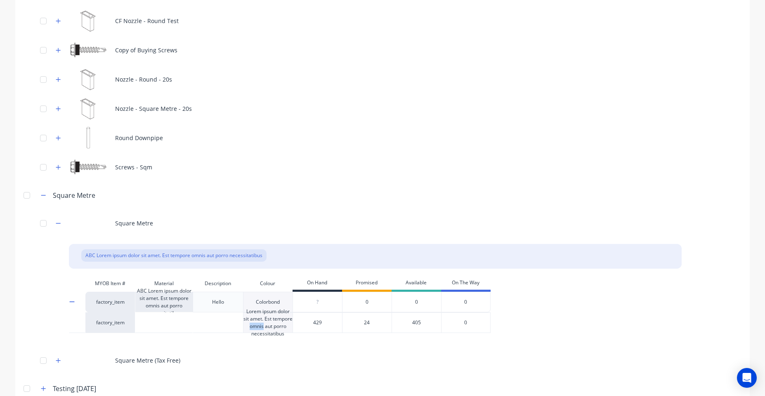
scroll to position [411, 0]
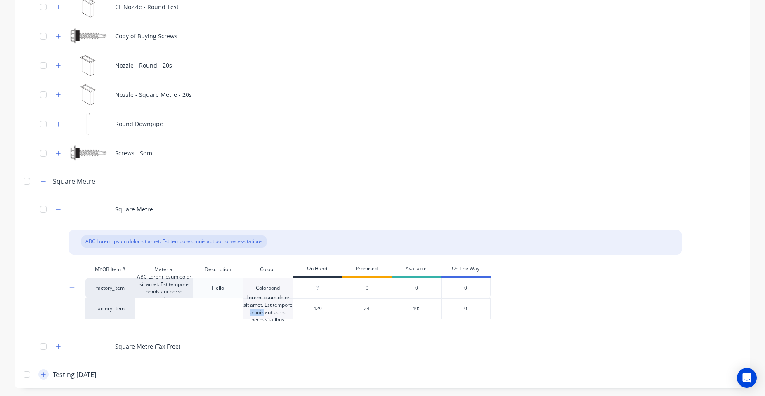
click at [38, 370] on button "button" at bounding box center [43, 375] width 10 height 10
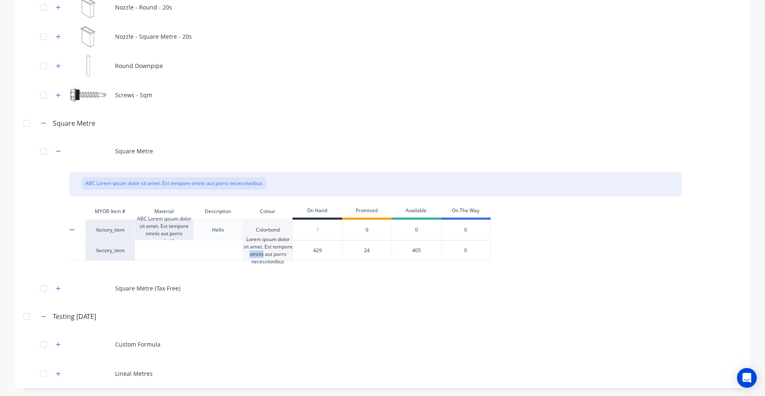
scroll to position [469, 0]
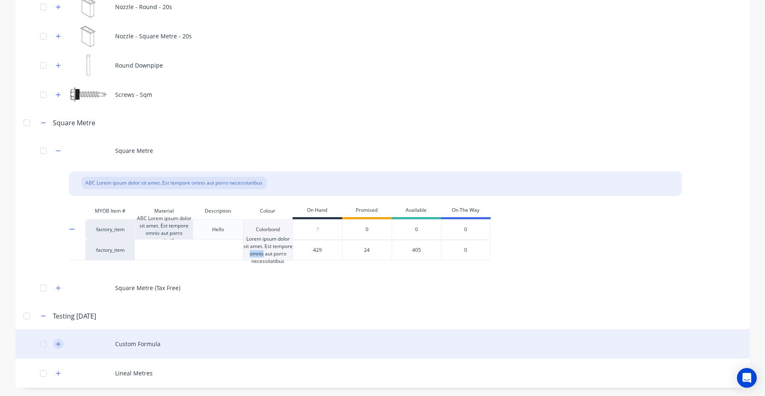
click at [57, 343] on icon "button" at bounding box center [58, 345] width 5 height 6
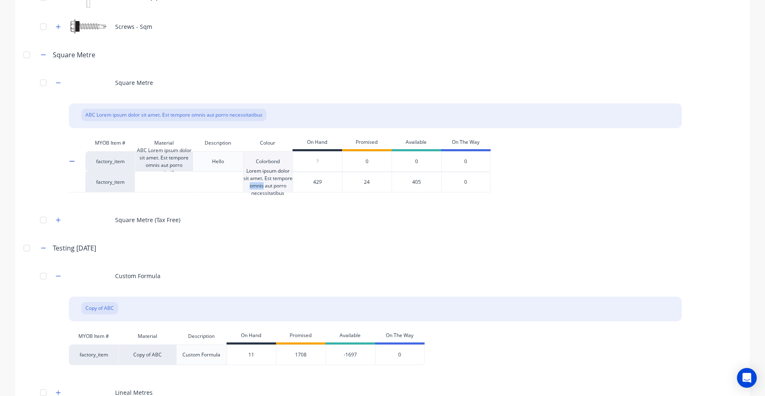
scroll to position [557, 0]
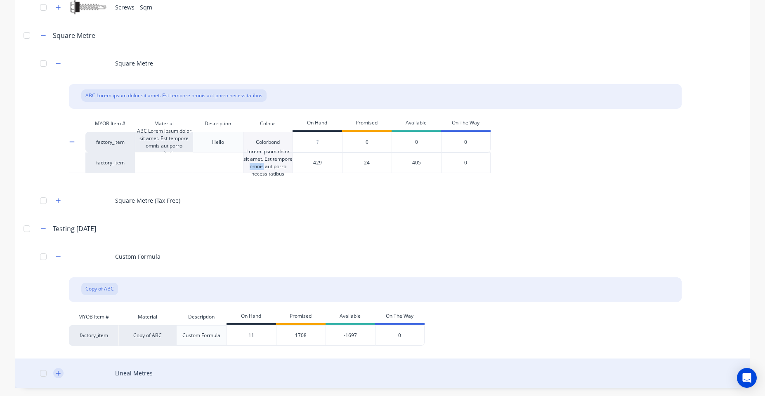
click at [57, 371] on icon "button" at bounding box center [58, 374] width 5 height 6
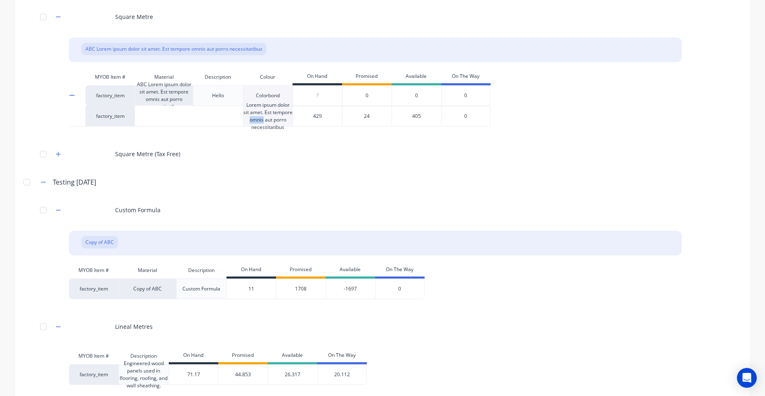
scroll to position [613, 0]
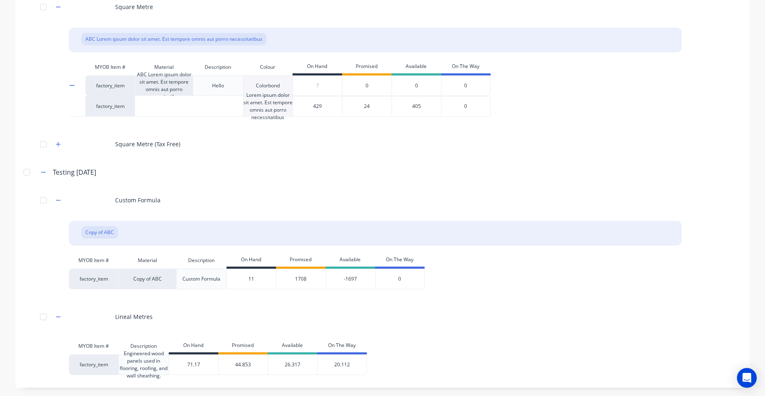
click at [146, 357] on div "Engineered wood panels used in flooring, roofing, and wall sheathing." at bounding box center [143, 365] width 50 height 21
click at [146, 356] on div "Engineered wood panels used in flooring, roofing, and wall sheathing." at bounding box center [143, 365] width 50 height 21
click at [126, 371] on div "Engineered wood panels used in flooring, roofing, and wall sheathing." at bounding box center [143, 365] width 50 height 21
click at [127, 371] on div "Engineered wood panels used in flooring, roofing, and wall sheathing." at bounding box center [143, 365] width 50 height 21
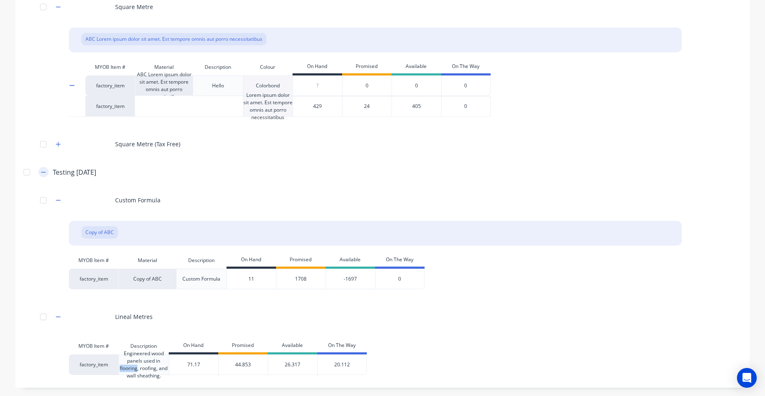
click at [40, 177] on button "button" at bounding box center [43, 172] width 10 height 10
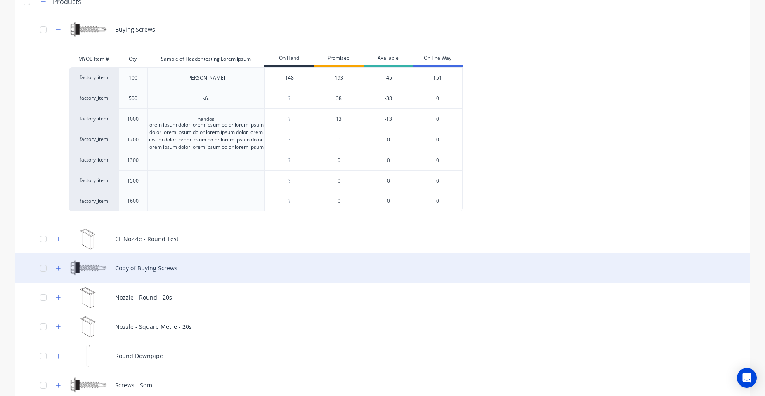
scroll to position [163, 0]
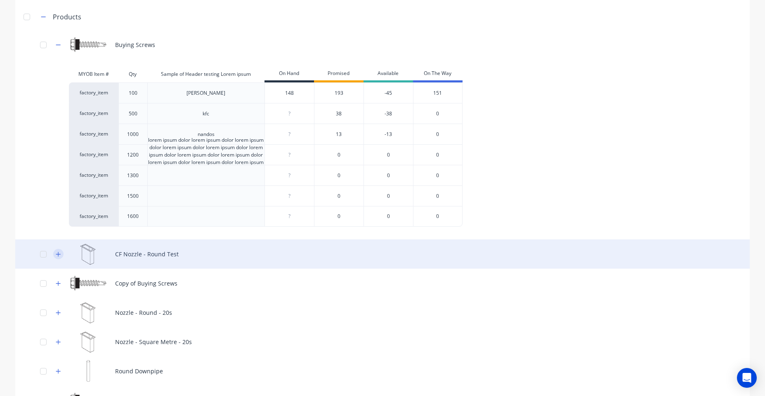
click at [56, 254] on icon "button" at bounding box center [58, 254] width 5 height 5
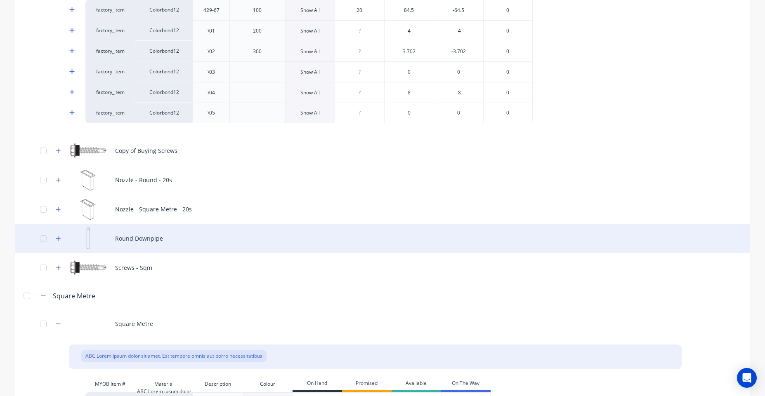
scroll to position [510, 0]
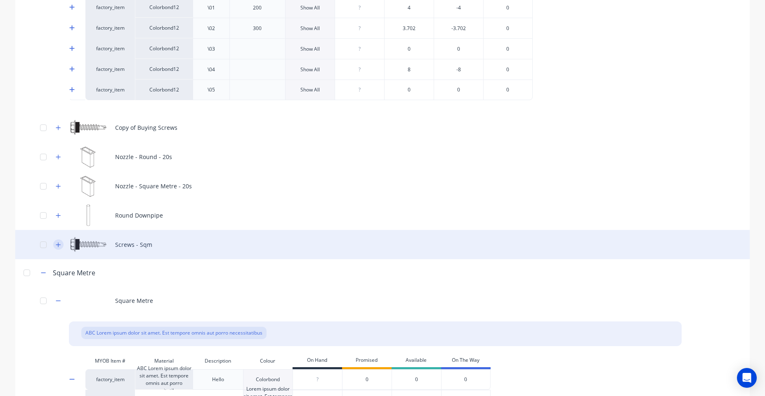
click at [56, 247] on icon "button" at bounding box center [58, 245] width 5 height 6
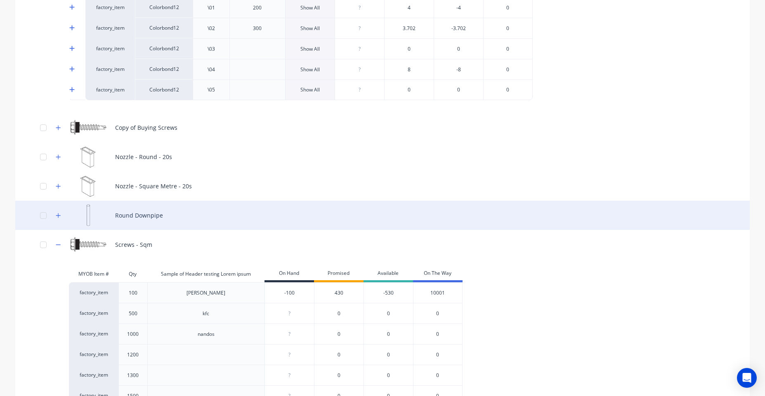
click at [54, 222] on div "Round Downpipe" at bounding box center [382, 215] width 734 height 29
click at [56, 214] on icon "button" at bounding box center [58, 215] width 5 height 5
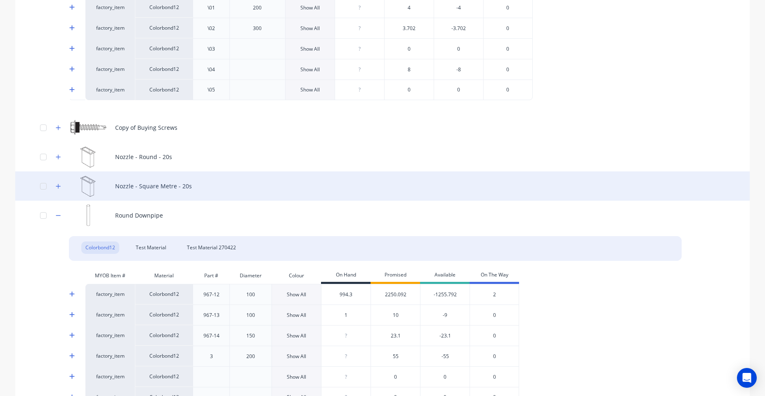
click at [49, 191] on div "Nozzle - Square Metre - 20s" at bounding box center [382, 186] width 734 height 29
click at [51, 190] on div "Nozzle - Square Metre - 20s" at bounding box center [382, 186] width 734 height 29
click at [59, 187] on button "button" at bounding box center [58, 186] width 10 height 10
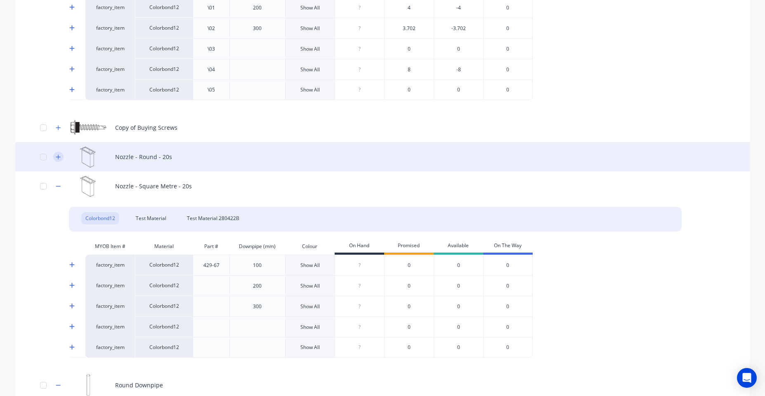
click at [57, 157] on icon "button" at bounding box center [58, 157] width 5 height 5
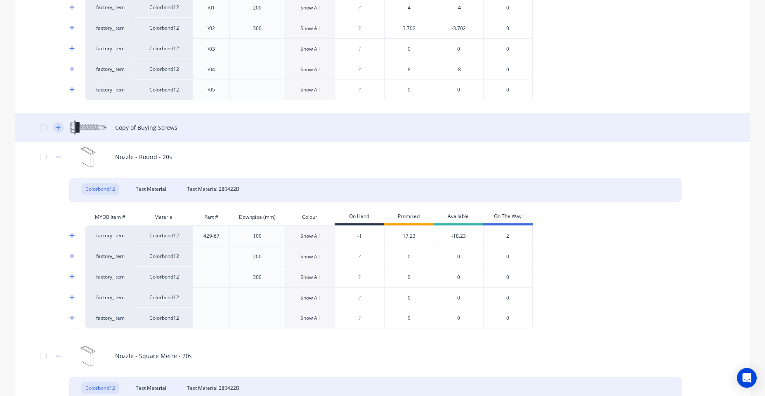
click at [56, 128] on icon "button" at bounding box center [58, 128] width 5 height 6
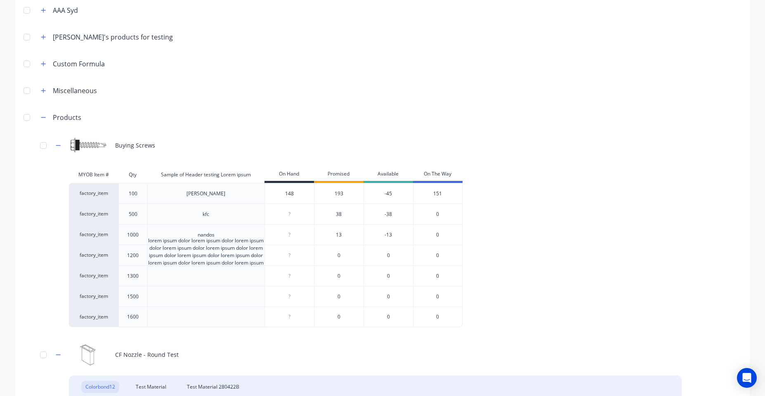
scroll to position [0, 0]
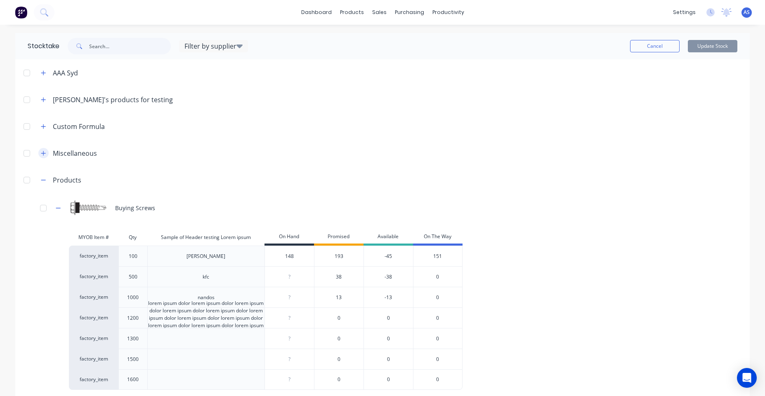
click at [42, 152] on icon "button" at bounding box center [43, 154] width 5 height 6
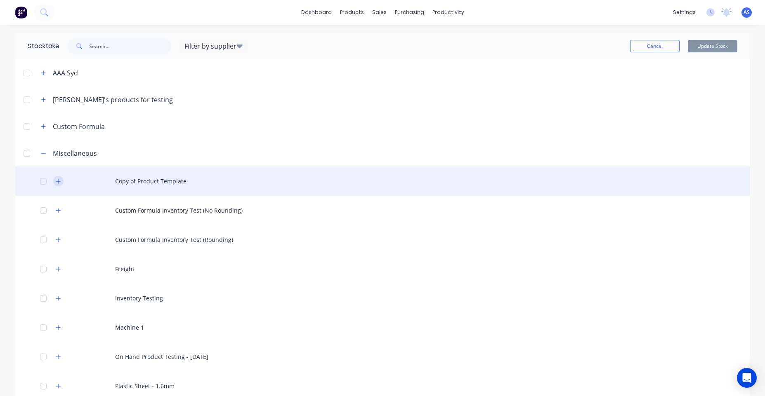
click at [56, 180] on icon "button" at bounding box center [58, 182] width 5 height 6
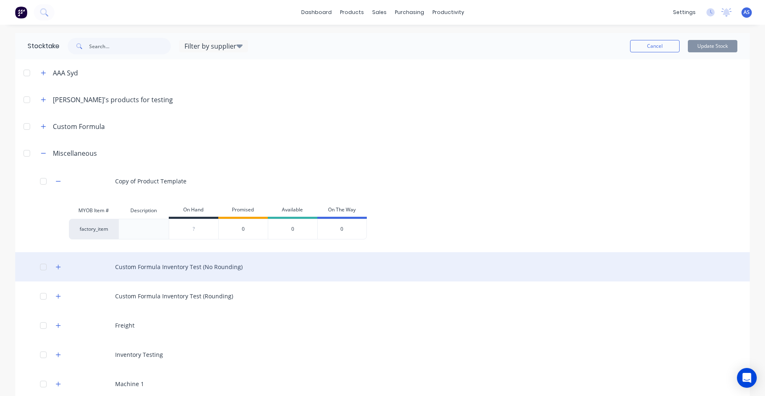
click at [48, 263] on div at bounding box center [43, 267] width 16 height 16
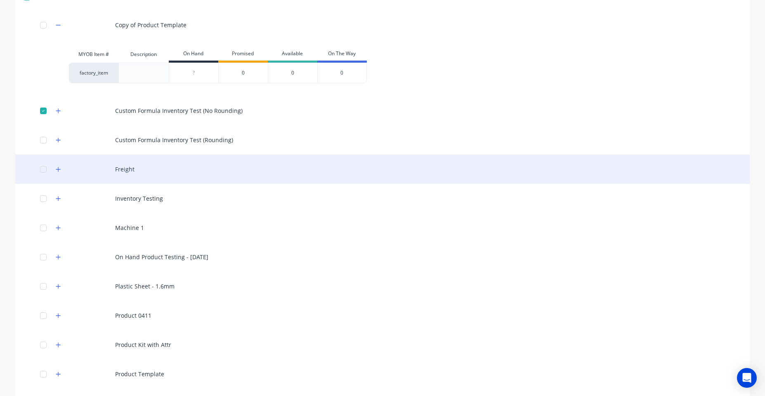
scroll to position [148, 0]
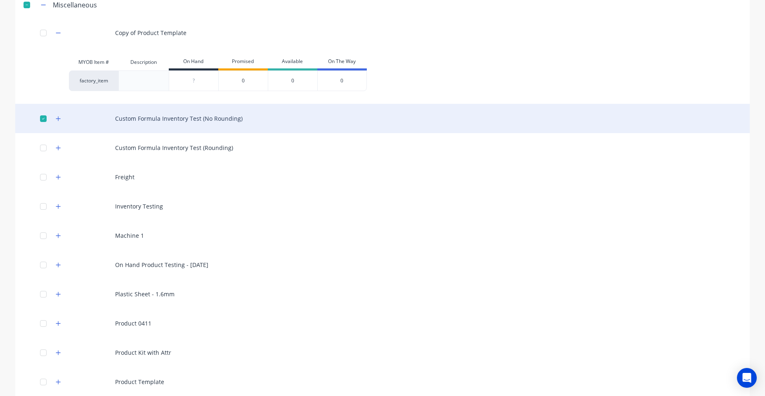
click at [41, 121] on div at bounding box center [43, 119] width 16 height 16
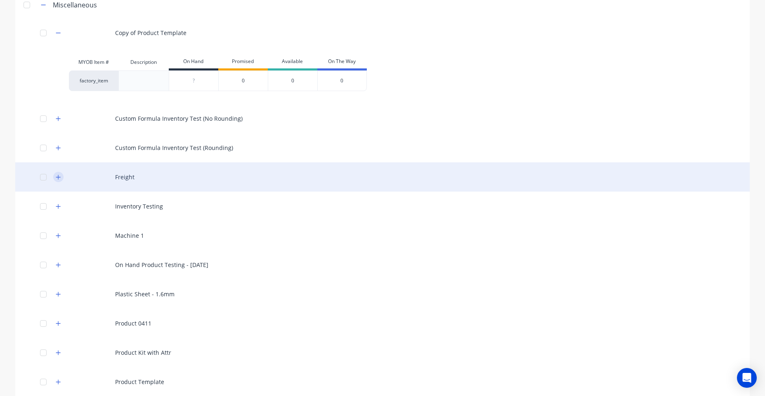
click at [56, 176] on icon "button" at bounding box center [58, 177] width 5 height 6
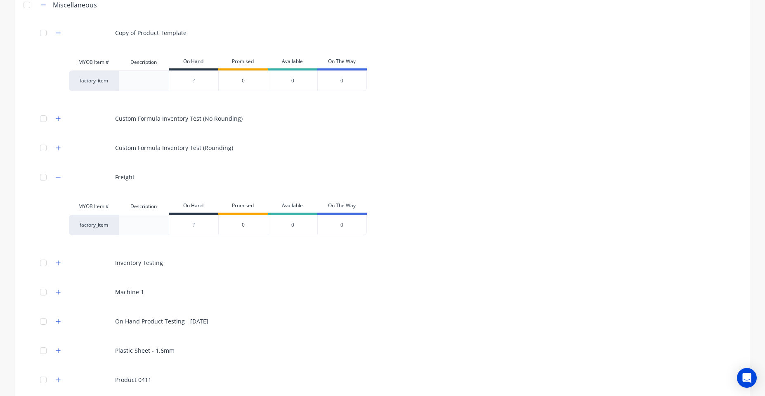
click at [131, 227] on div at bounding box center [143, 225] width 50 height 21
click at [134, 226] on div at bounding box center [143, 225] width 50 height 21
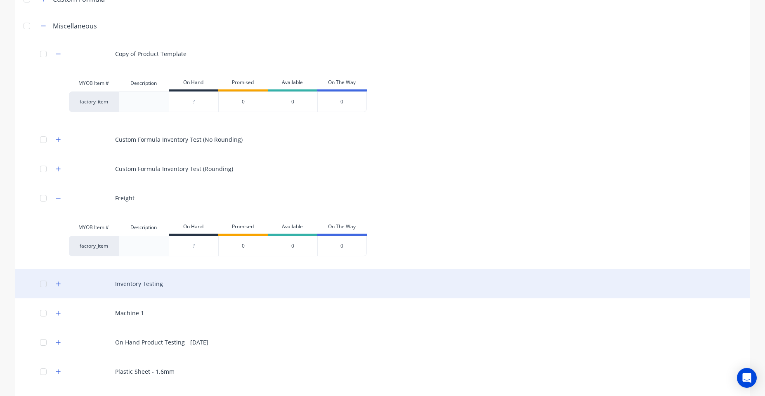
scroll to position [0, 0]
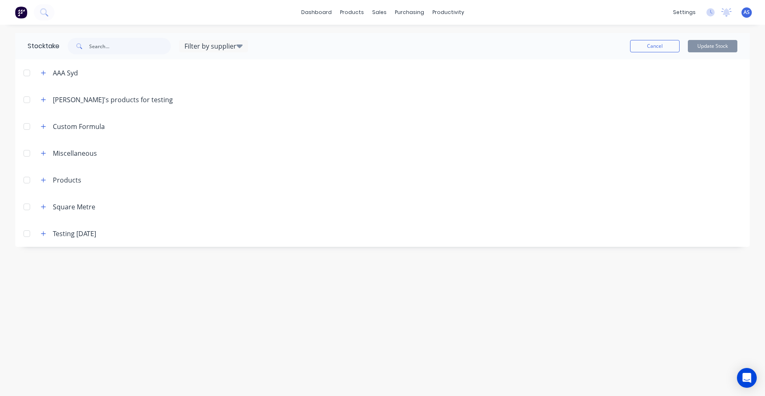
click at [47, 148] on header "Miscellaneous" at bounding box center [382, 153] width 734 height 27
click at [49, 152] on div "Miscellaneous" at bounding box center [65, 153] width 63 height 10
click at [46, 151] on button "button" at bounding box center [43, 153] width 10 height 10
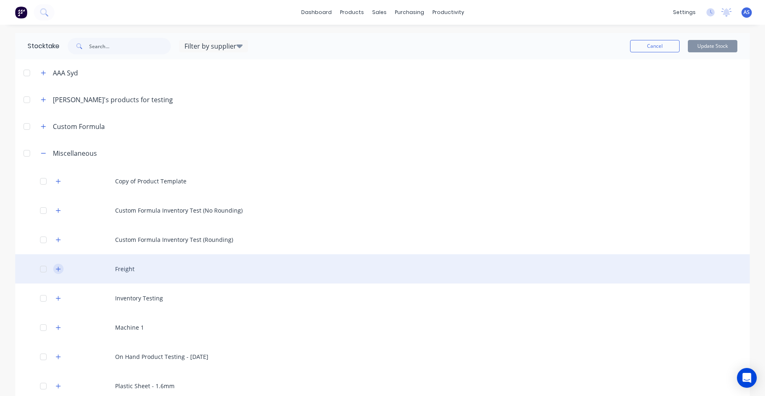
click at [56, 266] on icon "button" at bounding box center [58, 269] width 5 height 6
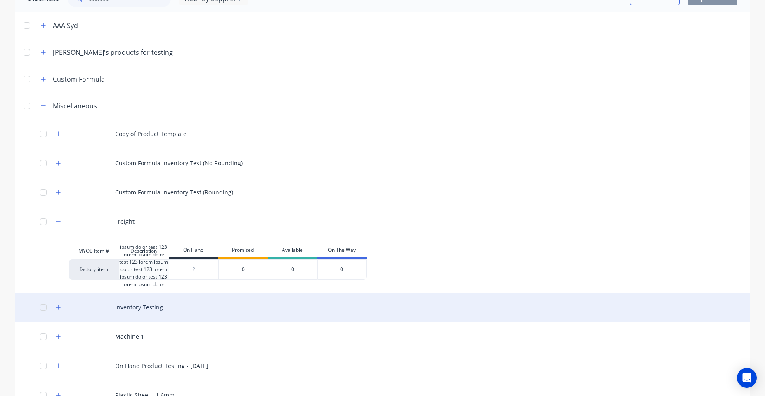
scroll to position [49, 0]
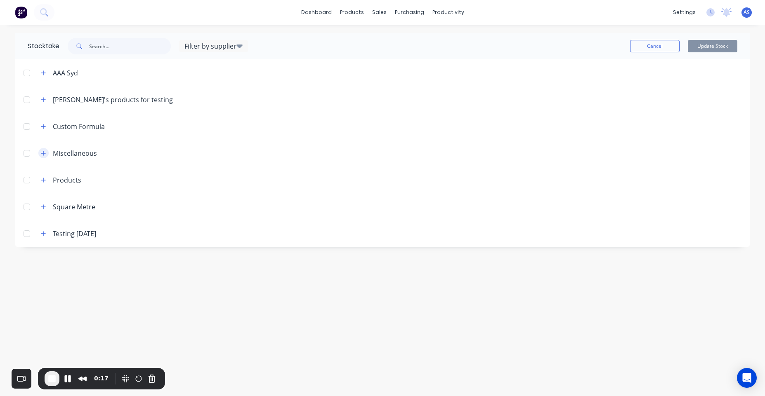
click at [43, 154] on icon "button" at bounding box center [43, 153] width 5 height 5
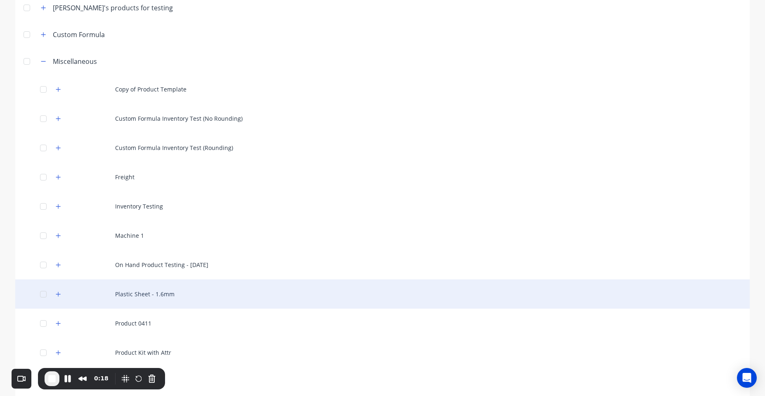
scroll to position [99, 0]
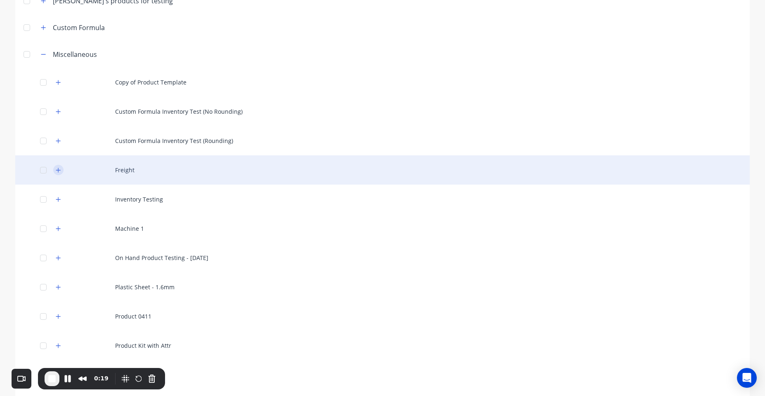
click at [56, 171] on icon "button" at bounding box center [58, 170] width 5 height 6
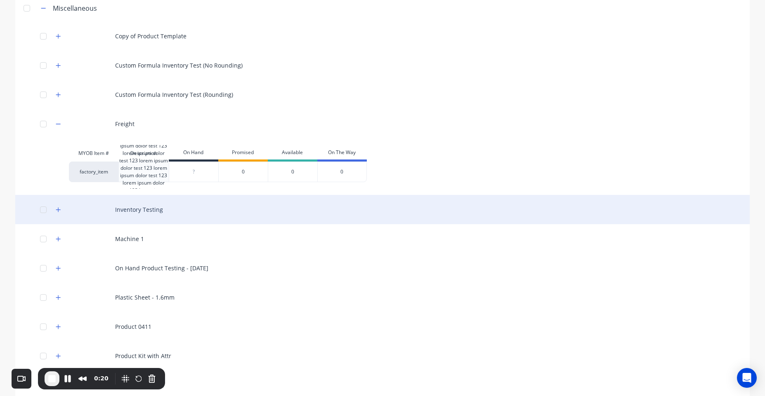
scroll to position [148, 0]
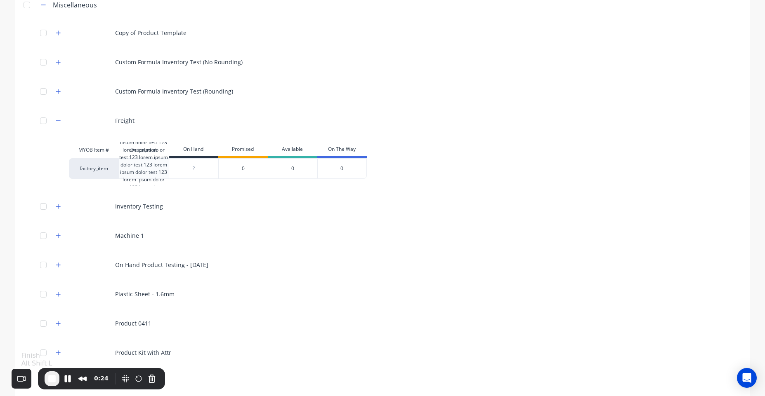
click at [49, 381] on span "End Recording" at bounding box center [52, 379] width 10 height 10
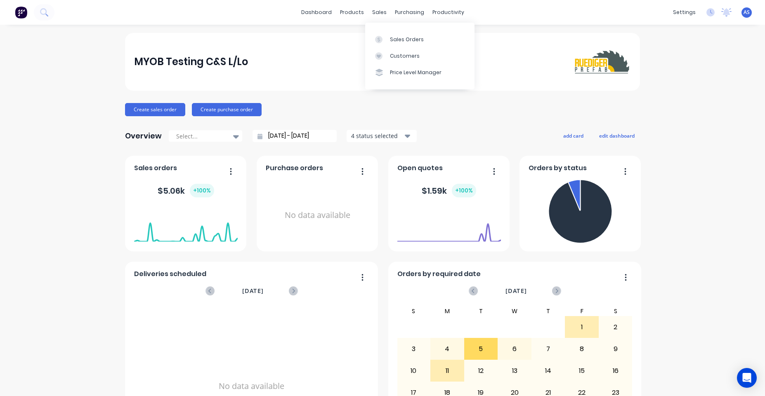
drag, startPoint x: 703, startPoint y: 19, endPoint x: 707, endPoint y: 14, distance: 6.4
click at [705, 16] on div "settings No new notifications Mark all as read You have no notifications AS MYO…" at bounding box center [717, 12] width 96 height 12
click at [707, 14] on icon at bounding box center [710, 12] width 8 height 8
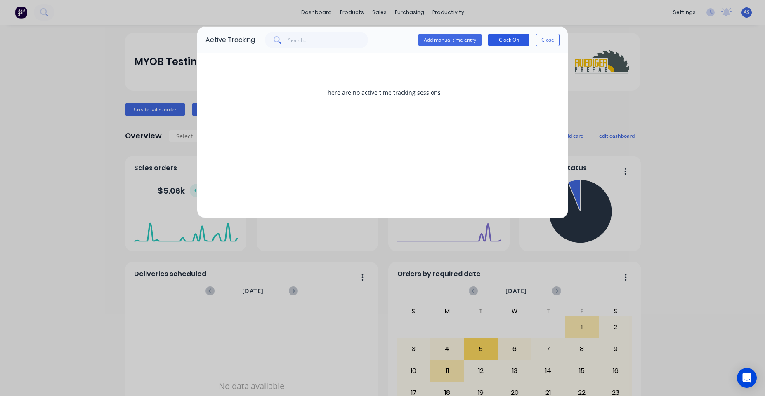
click at [505, 38] on button "Clock On" at bounding box center [508, 40] width 41 height 12
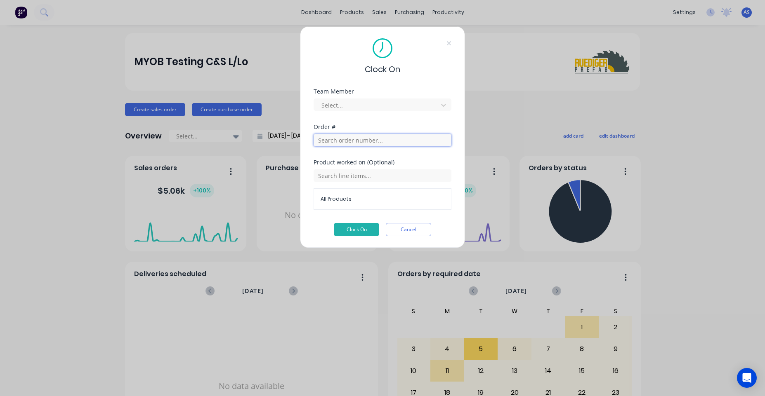
click at [363, 139] on input "text" at bounding box center [382, 140] width 138 height 12
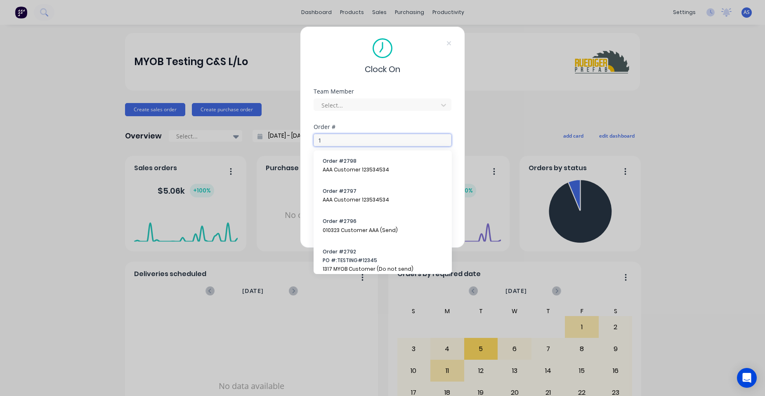
type input "1"
click at [454, 154] on div "Clock On Team Member Select... Order # 1 Product worked on (Optional) All Produ…" at bounding box center [382, 137] width 165 height 222
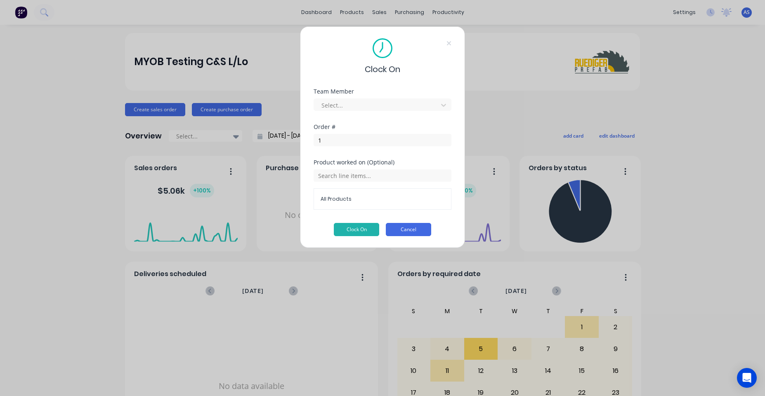
click at [419, 231] on button "Cancel" at bounding box center [408, 229] width 45 height 13
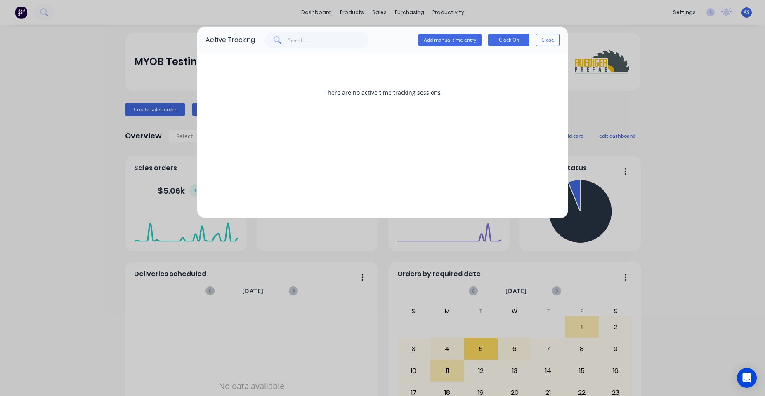
click at [622, 79] on div "Active Tracking Add manual time entry Clock On Close There are no active time t…" at bounding box center [382, 198] width 765 height 396
click at [544, 36] on button "Close" at bounding box center [548, 40] width 24 height 12
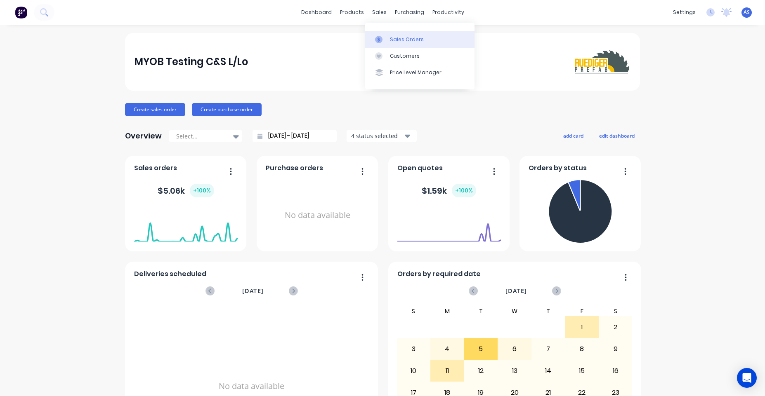
click at [389, 37] on link "Sales Orders" at bounding box center [419, 39] width 109 height 16
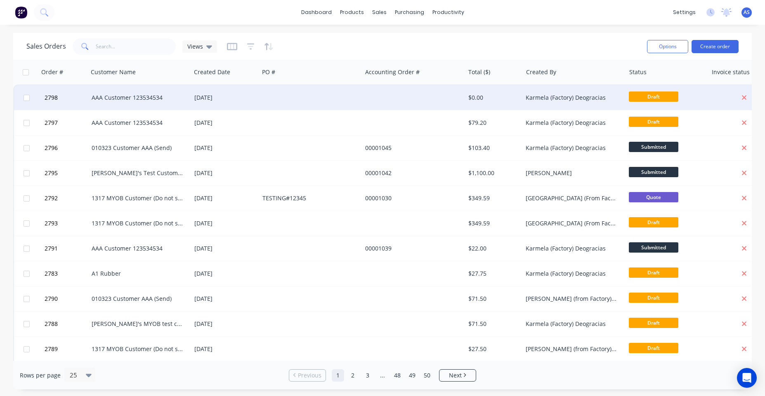
click at [31, 101] on div at bounding box center [26, 97] width 25 height 25
click at [28, 91] on div at bounding box center [26, 97] width 25 height 25
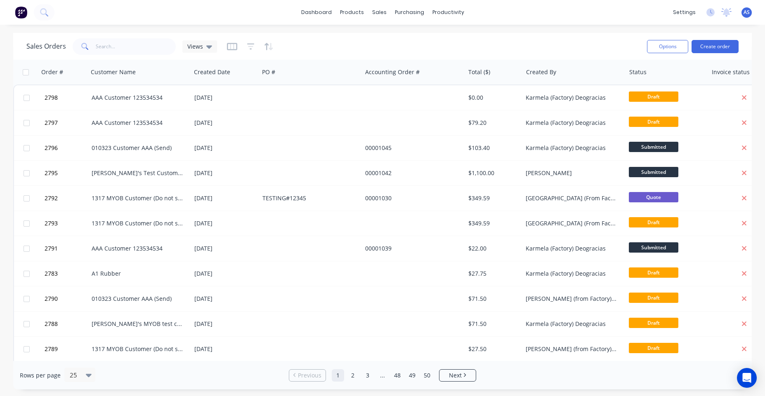
click at [24, 72] on input "checkbox" at bounding box center [26, 72] width 6 height 6
checkbox input "true"
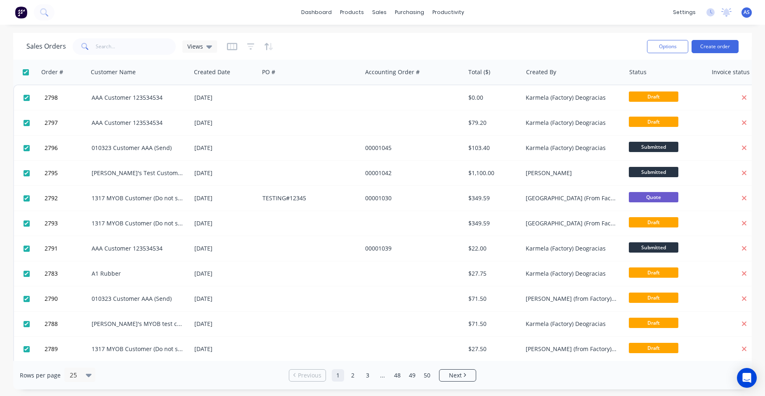
checkbox input "true"
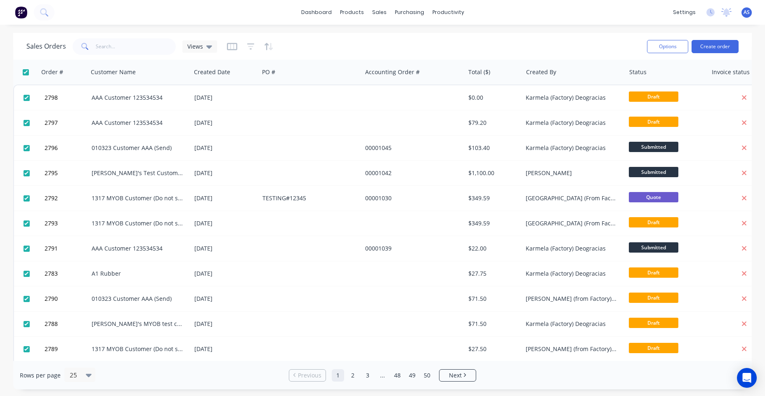
checkbox input "true"
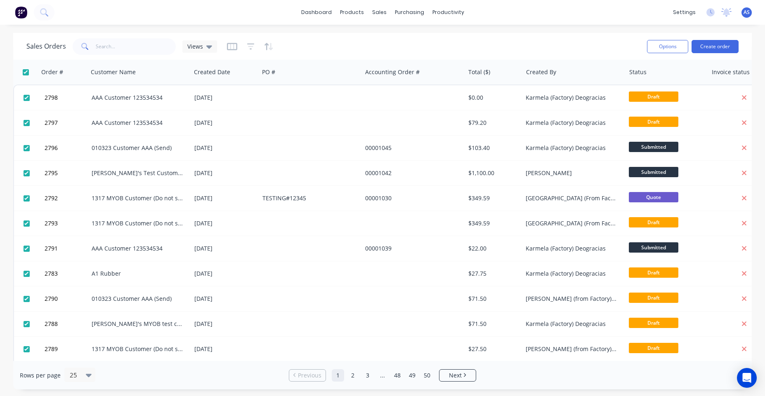
checkbox input "true"
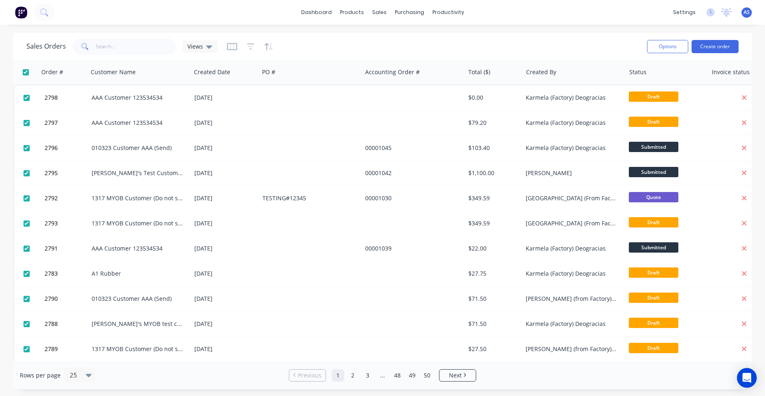
checkbox input "true"
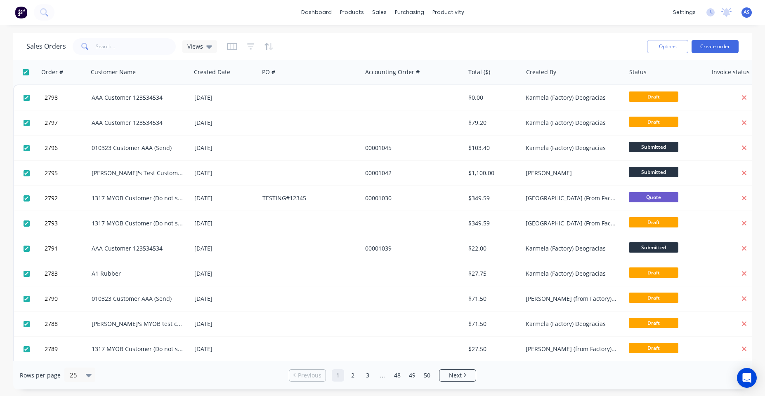
checkbox input "true"
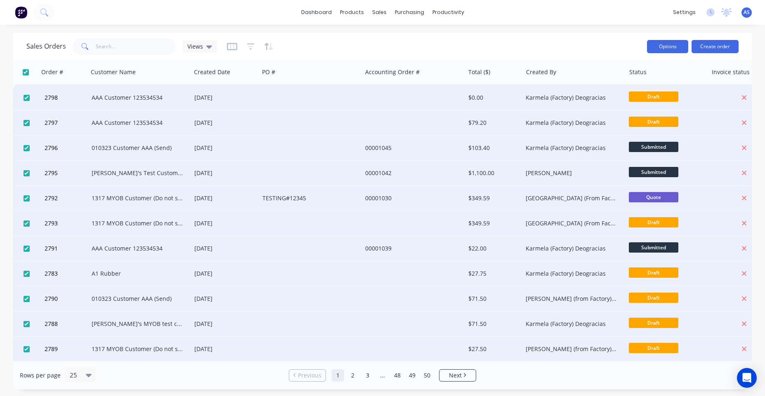
click at [649, 52] on button "Options" at bounding box center [667, 46] width 41 height 13
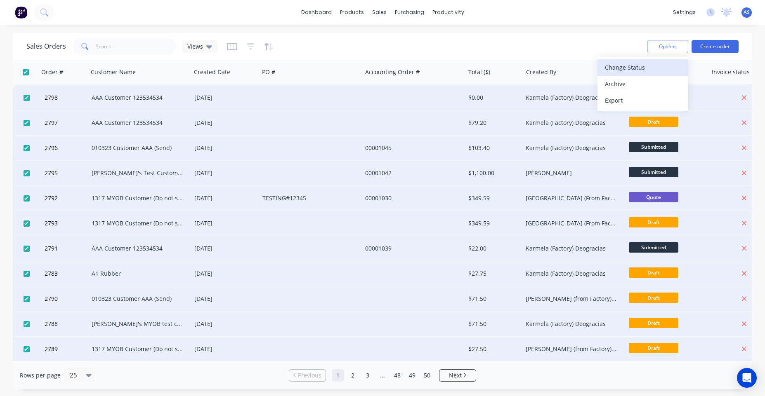
click at [645, 68] on div "Change Status" at bounding box center [643, 67] width 76 height 12
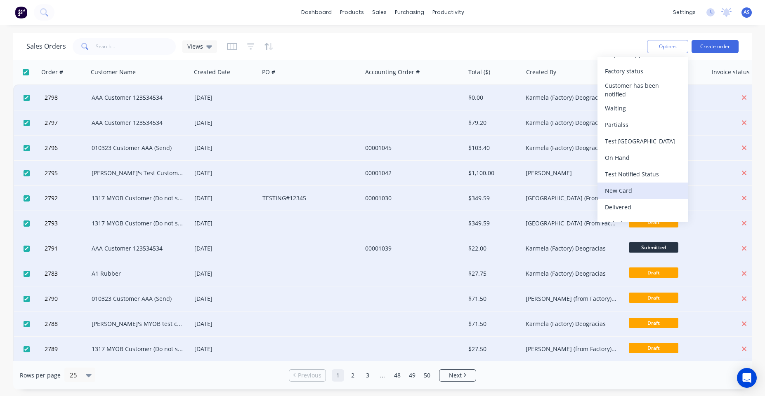
scroll to position [173, 0]
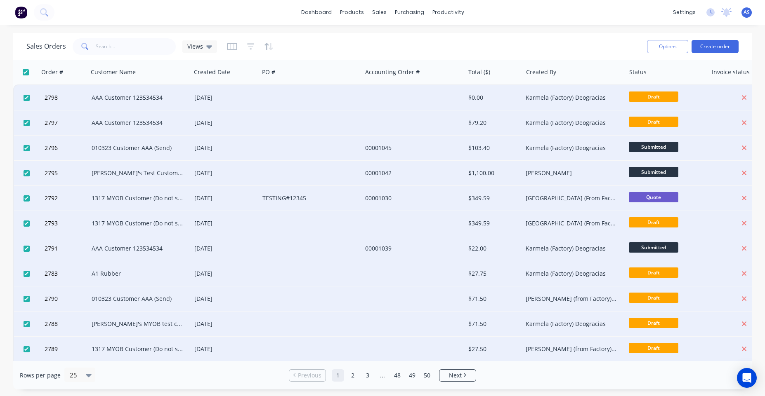
click at [525, 47] on div "Sales Orders Views" at bounding box center [333, 46] width 614 height 20
